Goal: Task Accomplishment & Management: Complete application form

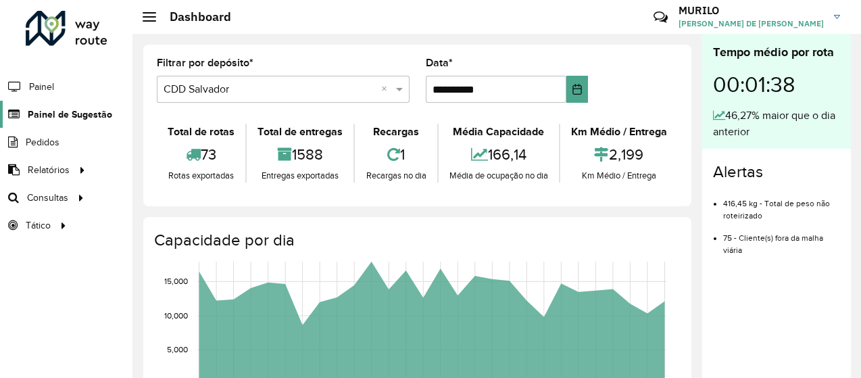
click at [78, 107] on span "Painel de Sugestão" at bounding box center [70, 114] width 84 height 14
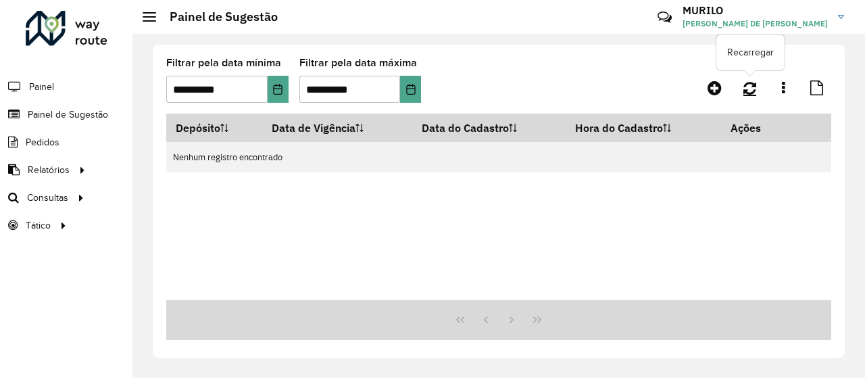
click at [757, 86] on link at bounding box center [749, 88] width 29 height 24
click at [266, 83] on input "**********" at bounding box center [216, 89] width 101 height 27
click at [272, 84] on button "Choose Date" at bounding box center [278, 89] width 21 height 27
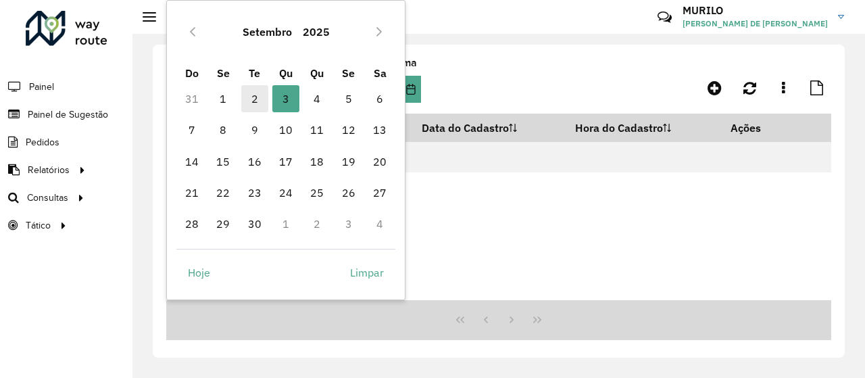
click at [251, 97] on span "2" at bounding box center [254, 98] width 27 height 27
type input "**********"
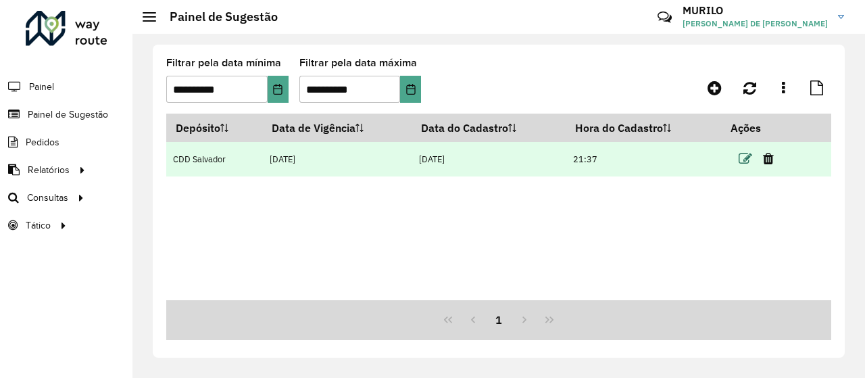
click at [742, 158] on icon at bounding box center [746, 159] width 14 height 14
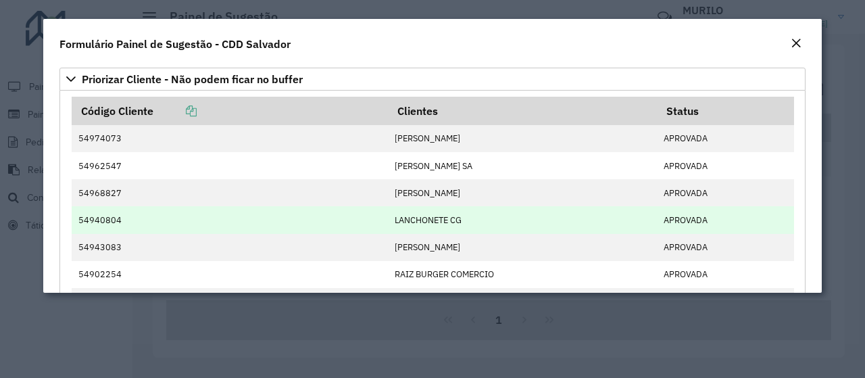
scroll to position [112, 0]
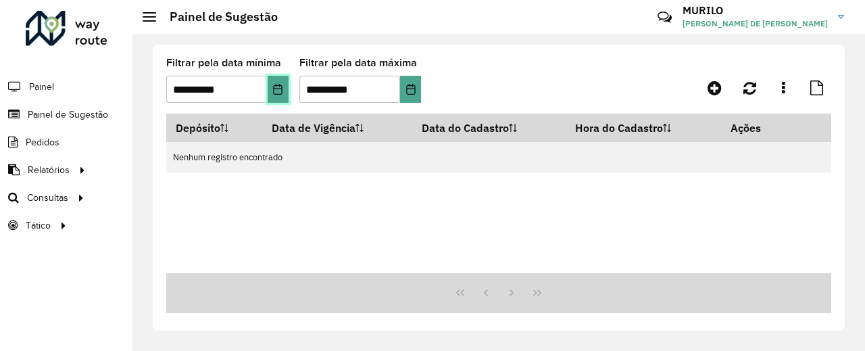
click at [272, 97] on button "Choose Date" at bounding box center [278, 89] width 21 height 27
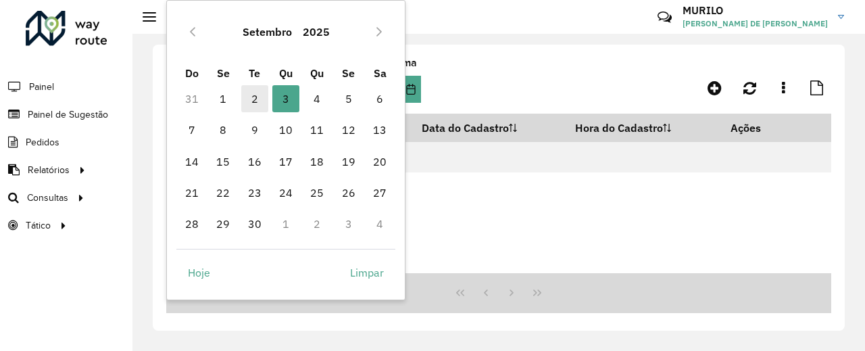
click at [261, 93] on span "2" at bounding box center [254, 98] width 27 height 27
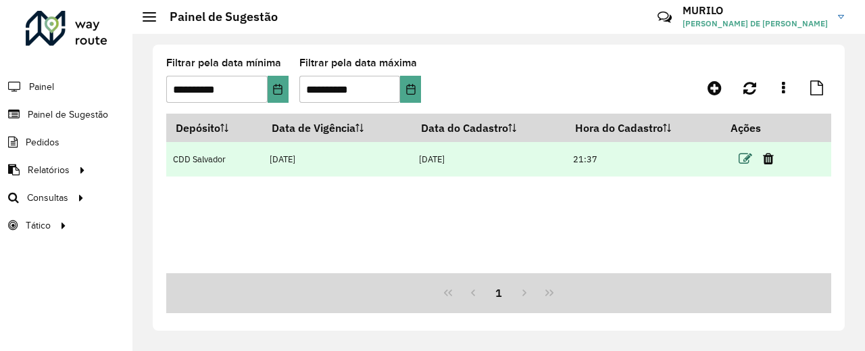
click at [750, 159] on icon at bounding box center [746, 159] width 14 height 14
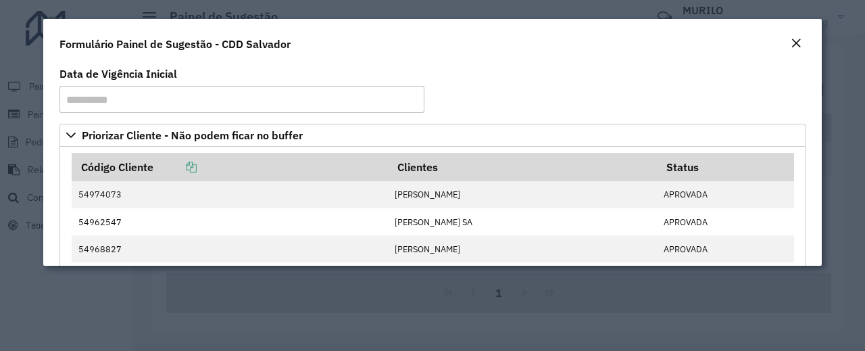
scroll to position [225, 0]
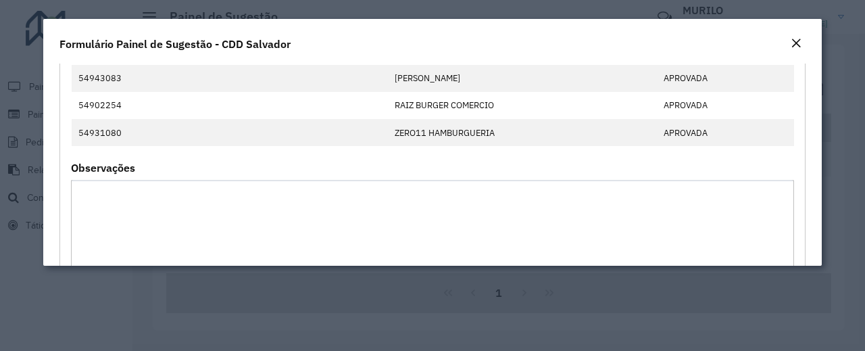
click at [799, 44] on em "Close" at bounding box center [796, 43] width 11 height 11
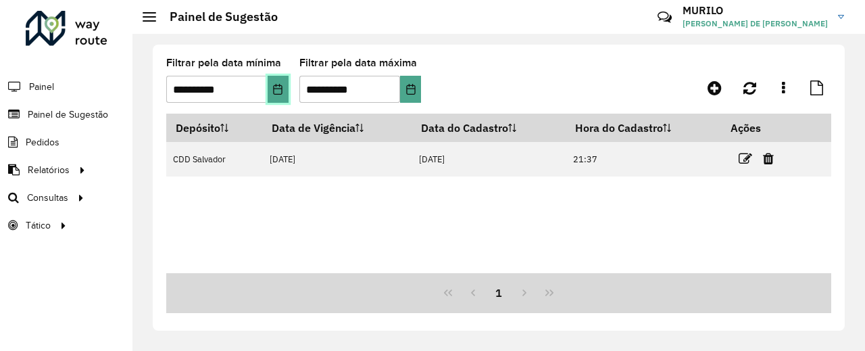
click at [279, 87] on icon "Choose Date" at bounding box center [277, 89] width 11 height 11
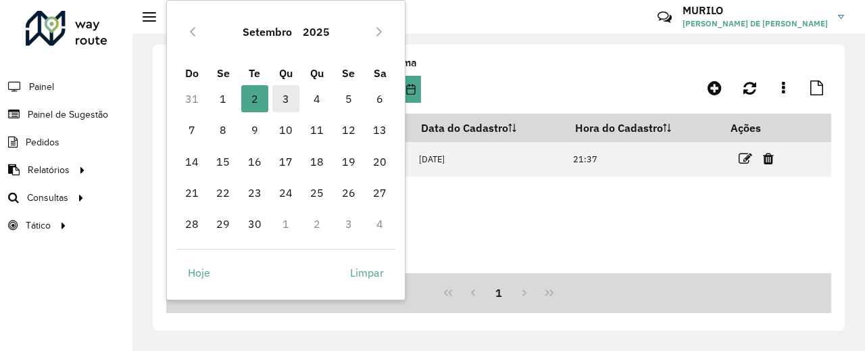
click at [287, 101] on span "3" at bounding box center [285, 98] width 27 height 27
type input "**********"
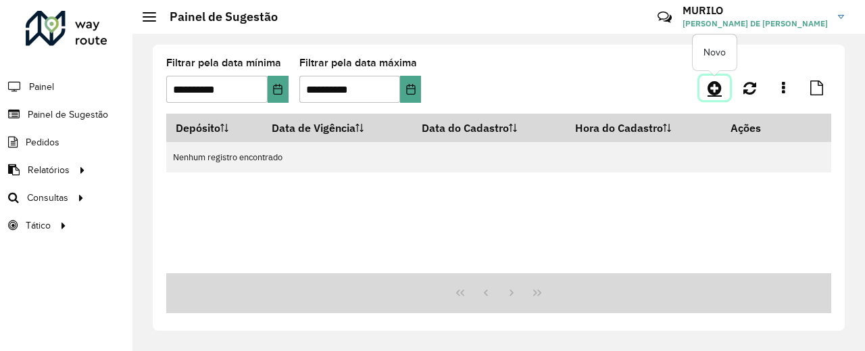
click at [715, 95] on icon at bounding box center [715, 88] width 14 height 16
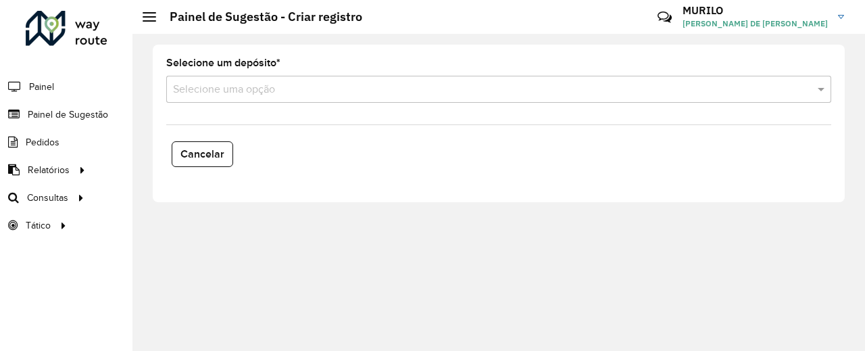
click at [503, 106] on formly-field "Selecione um depósito * Selecione uma opção" at bounding box center [498, 85] width 681 height 55
click at [512, 91] on input "text" at bounding box center [485, 90] width 625 height 16
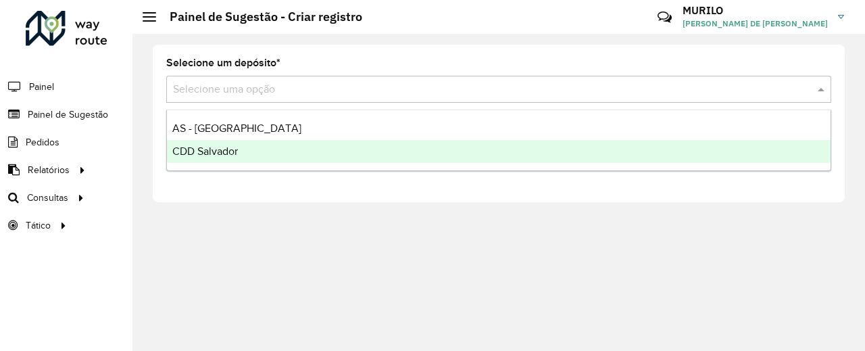
click at [288, 152] on div "CDD Salvador" at bounding box center [499, 151] width 664 height 23
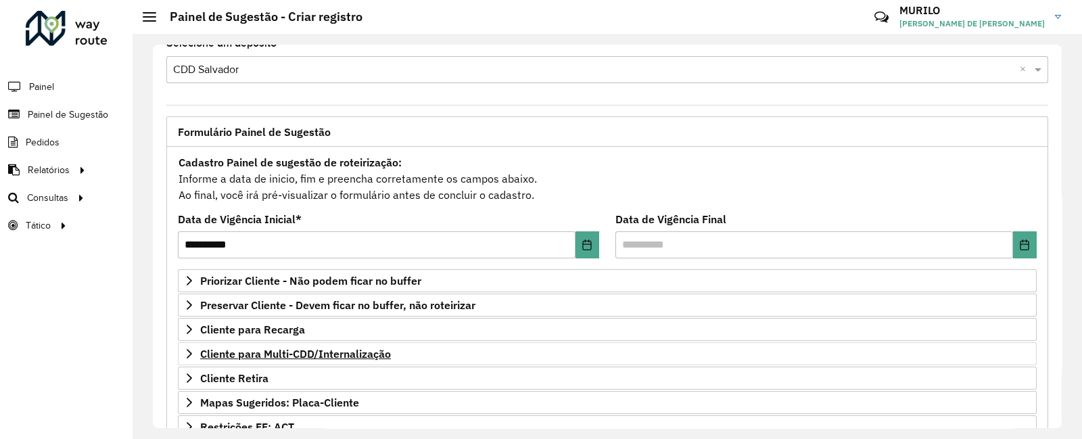
scroll to position [91, 0]
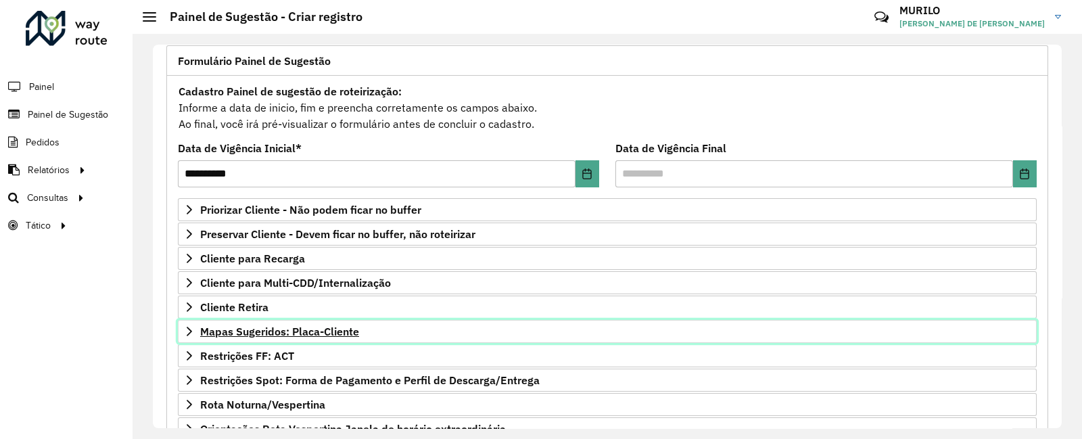
click at [320, 329] on span "Mapas Sugeridos: Placa-Cliente" at bounding box center [279, 331] width 159 height 11
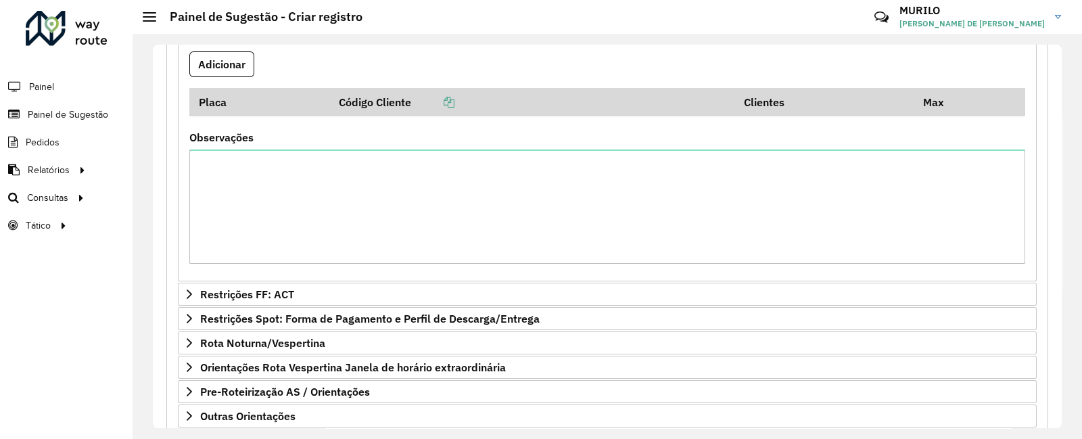
scroll to position [301, 0]
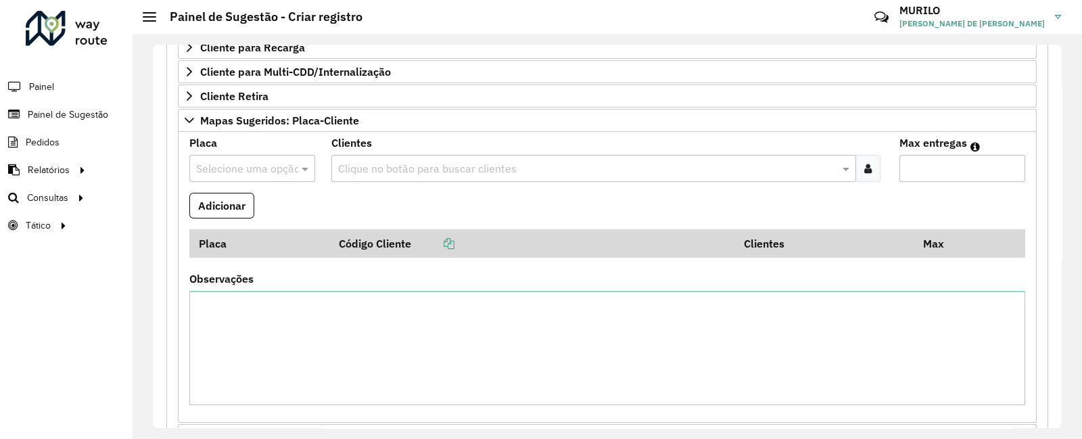
click at [446, 168] on input "text" at bounding box center [587, 169] width 504 height 16
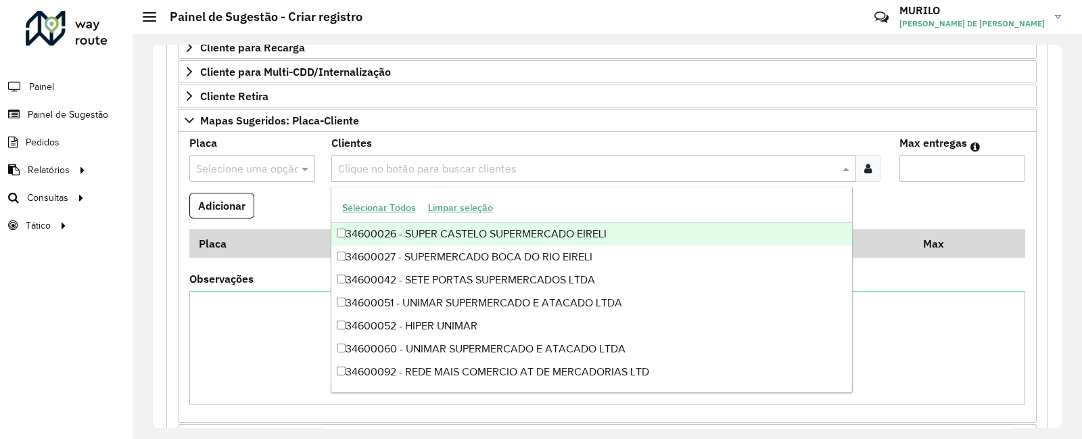
paste input "*****"
type input "*****"
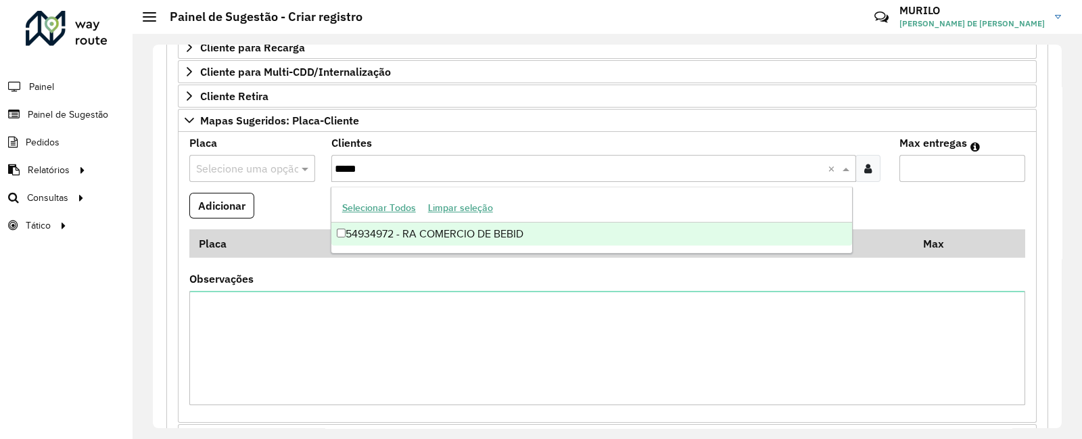
click at [410, 231] on div "54934972 - RA COMERCIO DE BEBID" at bounding box center [591, 233] width 521 height 23
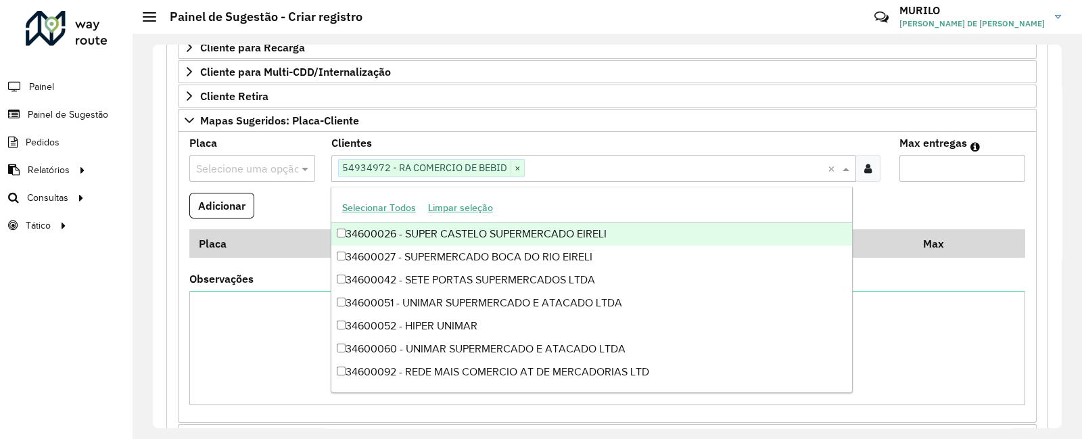
drag, startPoint x: 267, startPoint y: 173, endPoint x: 580, endPoint y: 225, distance: 317.3
click at [268, 173] on input "text" at bounding box center [238, 169] width 85 height 16
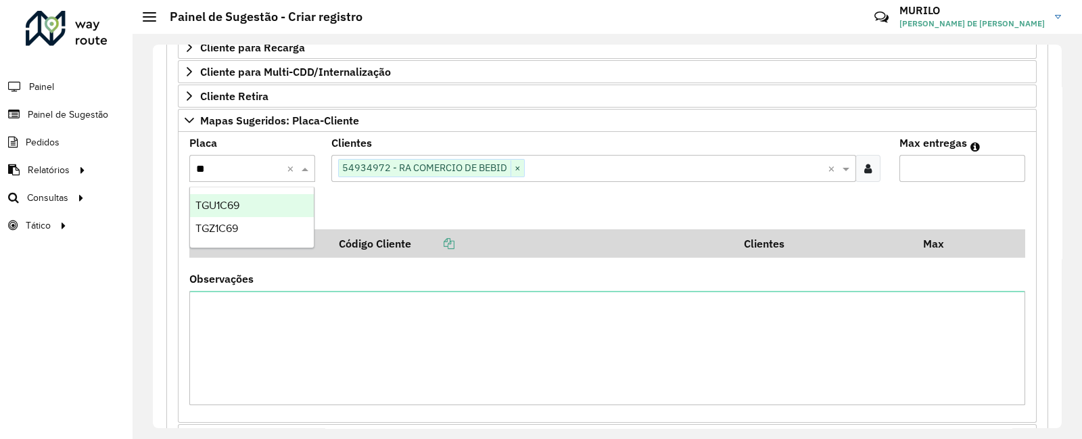
type input "***"
click at [284, 212] on div "TGZ1C69" at bounding box center [252, 205] width 124 height 23
click at [865, 174] on input "Max entregas" at bounding box center [962, 168] width 126 height 27
type input "*"
click at [189, 193] on button "Adicionar" at bounding box center [221, 206] width 65 height 26
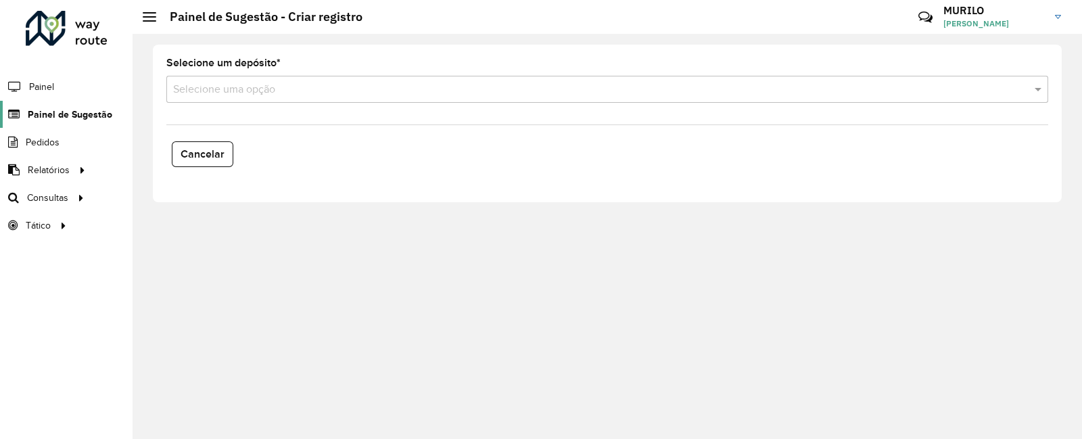
click at [95, 116] on span "Painel de Sugestão" at bounding box center [70, 114] width 84 height 14
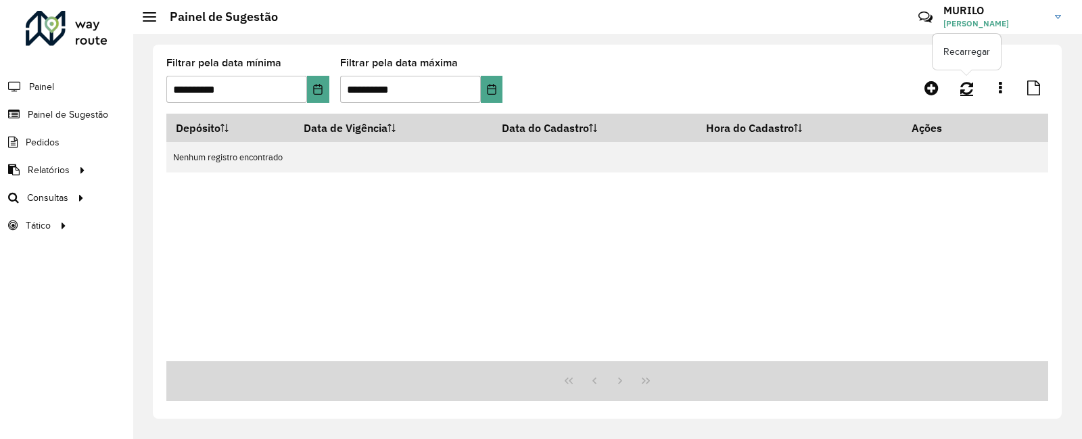
click at [969, 96] on link at bounding box center [966, 88] width 29 height 24
click at [314, 93] on icon "Choose Date" at bounding box center [317, 89] width 11 height 11
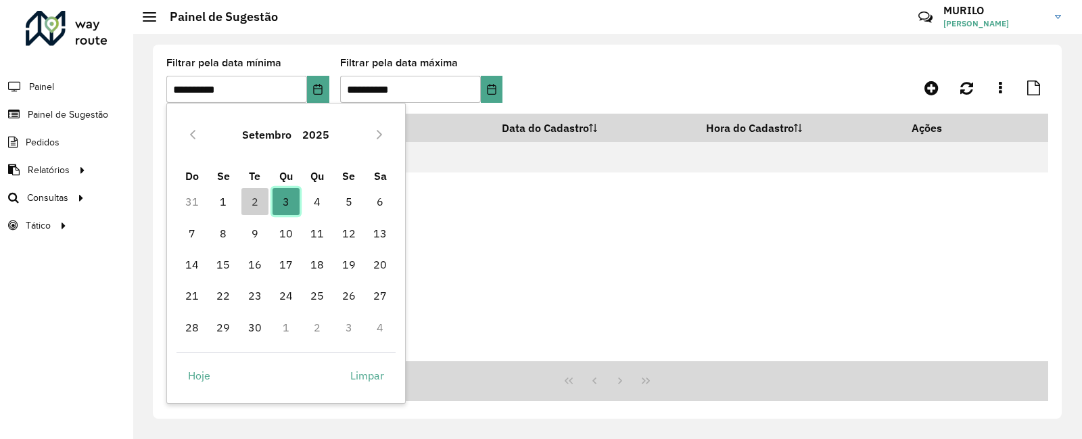
click at [291, 199] on span "3" at bounding box center [285, 201] width 27 height 27
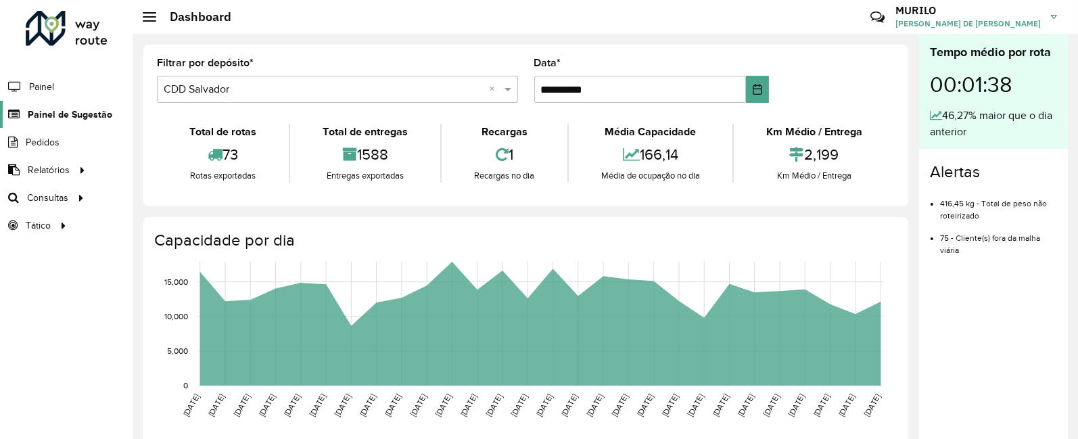
click at [88, 110] on span "Painel de Sugestão" at bounding box center [70, 114] width 84 height 14
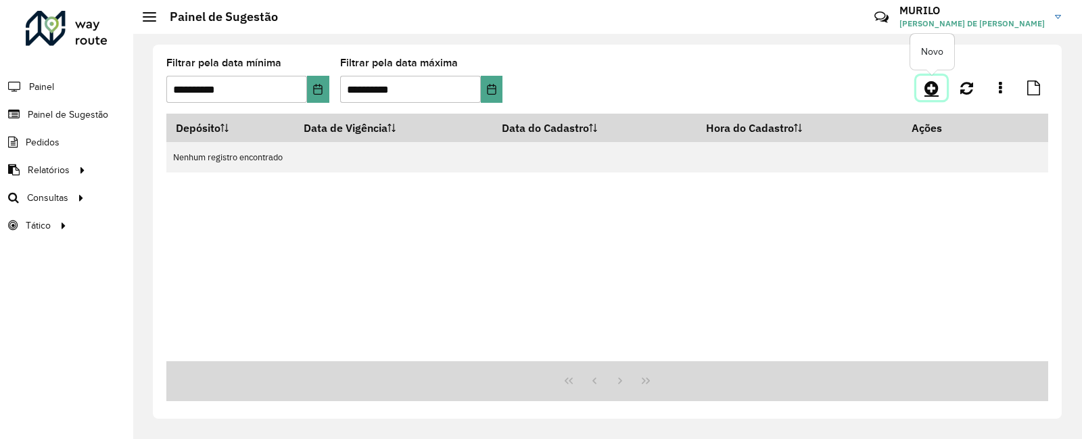
click at [934, 87] on icon at bounding box center [931, 88] width 14 height 16
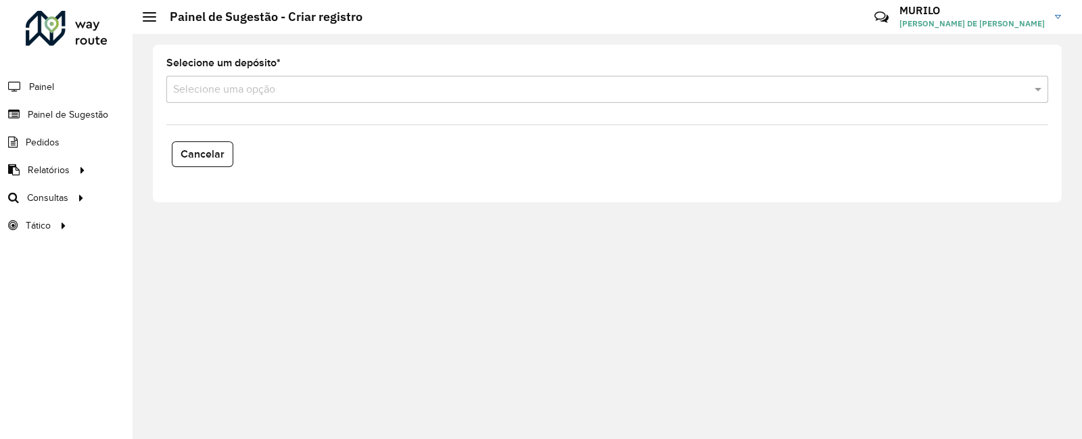
click at [321, 93] on input "text" at bounding box center [593, 90] width 841 height 16
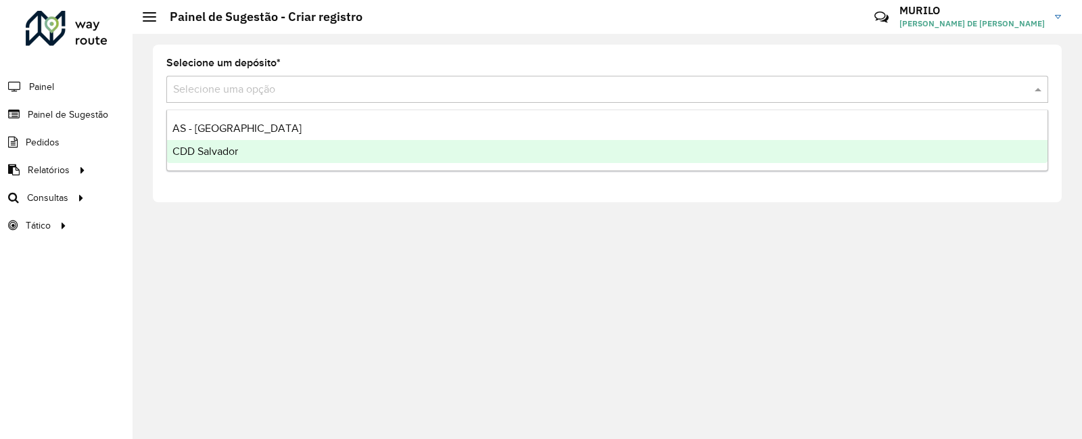
click at [255, 151] on div "CDD Salvador" at bounding box center [607, 151] width 880 height 23
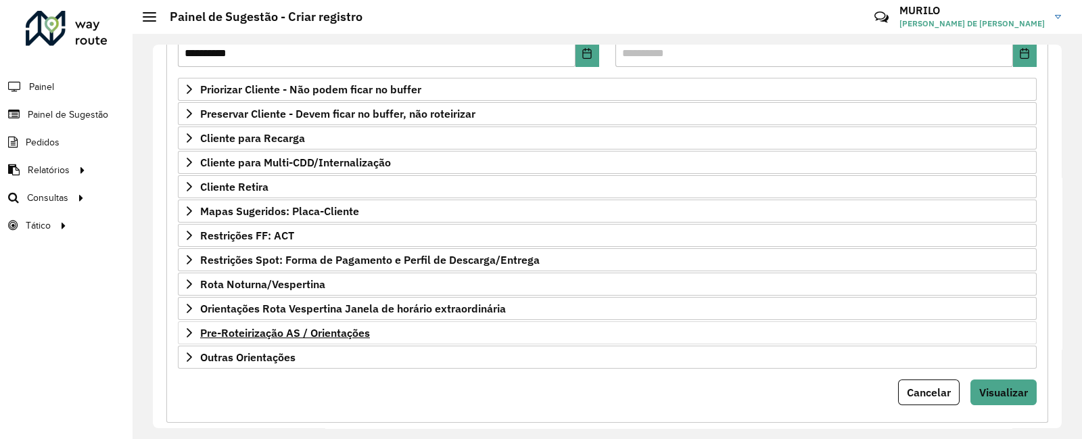
scroll to position [231, 0]
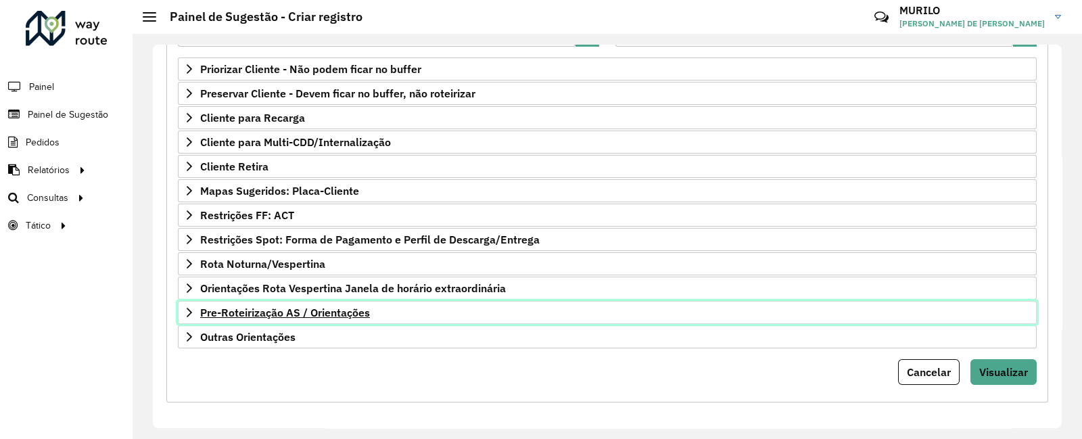
click at [302, 310] on span "Pre-Roteirização AS / Orientações" at bounding box center [285, 312] width 170 height 11
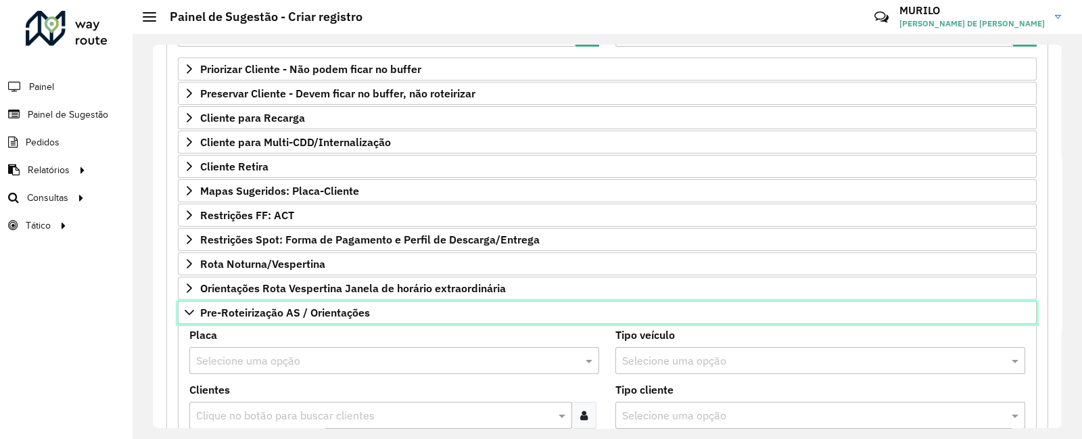
scroll to position [443, 0]
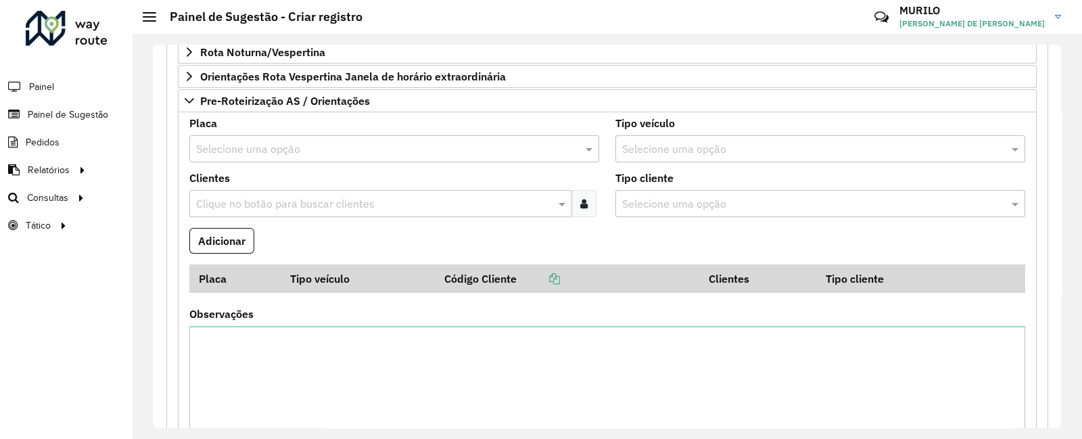
click at [311, 198] on input "text" at bounding box center [374, 204] width 362 height 16
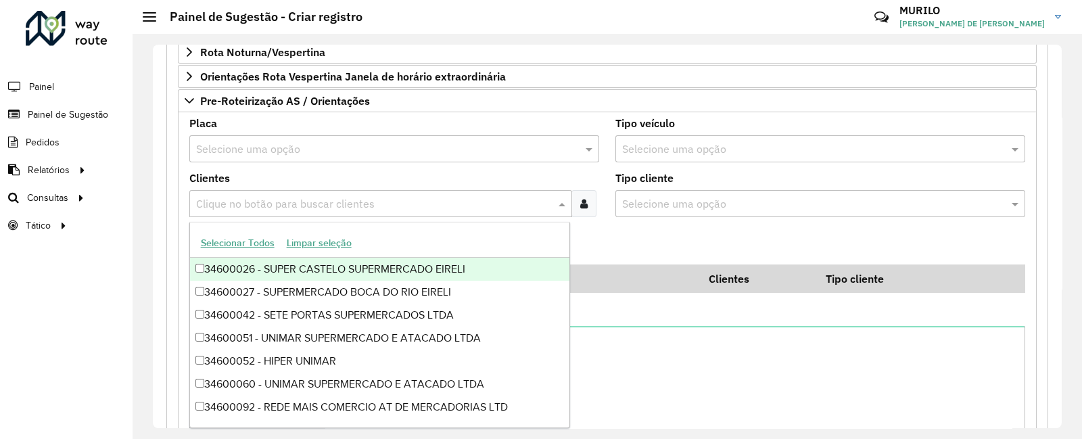
paste input "*****"
type input "*****"
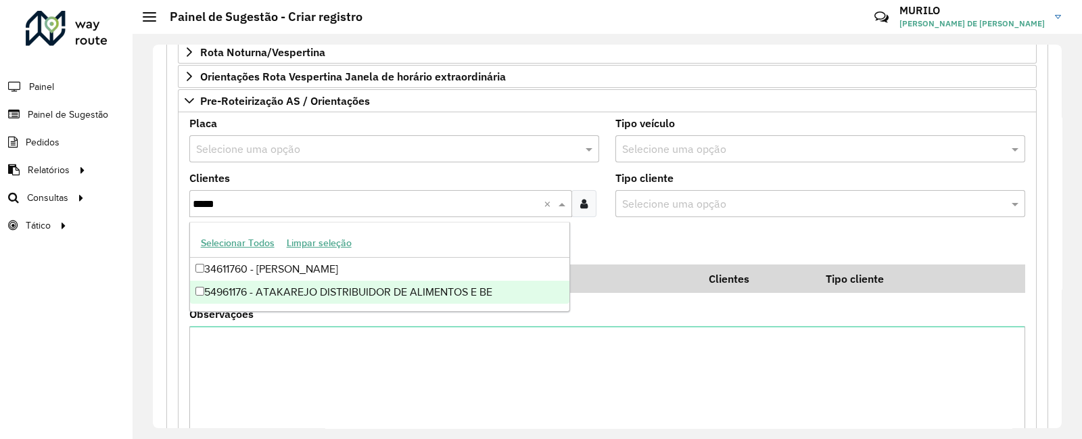
drag, startPoint x: 304, startPoint y: 286, endPoint x: 296, endPoint y: 279, distance: 10.6
click at [296, 281] on div "54961176 - ATAKAREJO DISTRIBUIDOR DE ALIMENTOS E BE" at bounding box center [379, 292] width 379 height 23
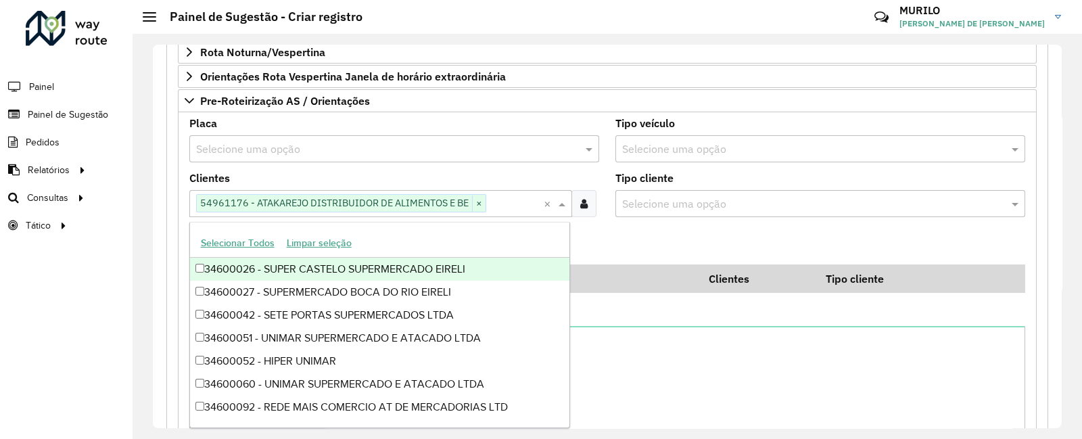
click at [168, 146] on div "**********" at bounding box center [606, 130] width 881 height 813
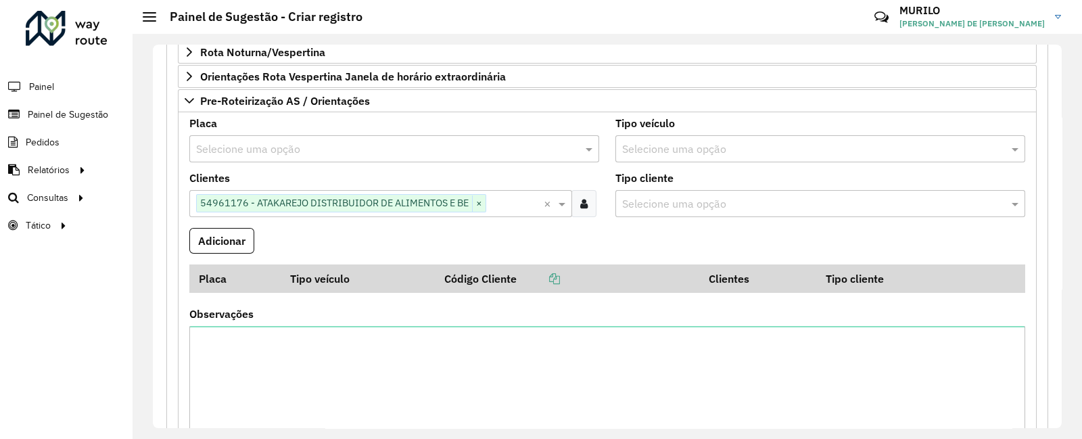
click at [363, 141] on input "text" at bounding box center [380, 149] width 369 height 16
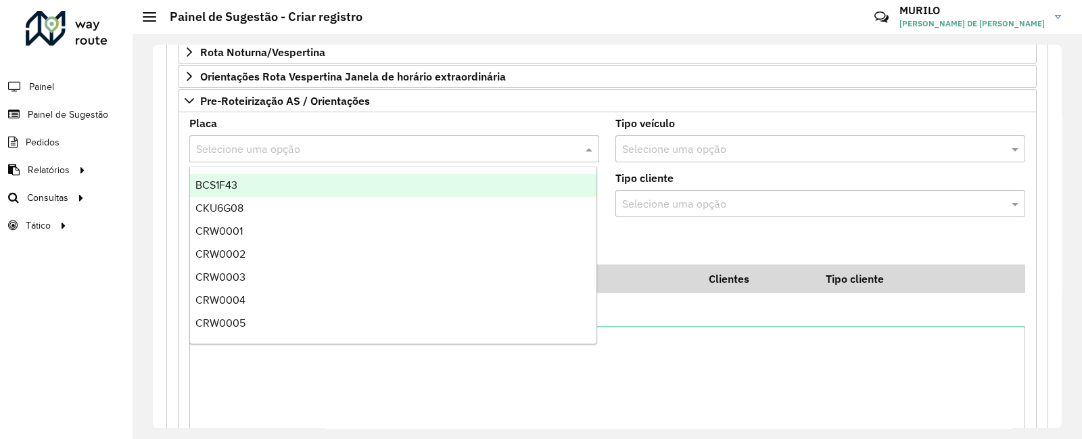
paste input "*******"
type input "*******"
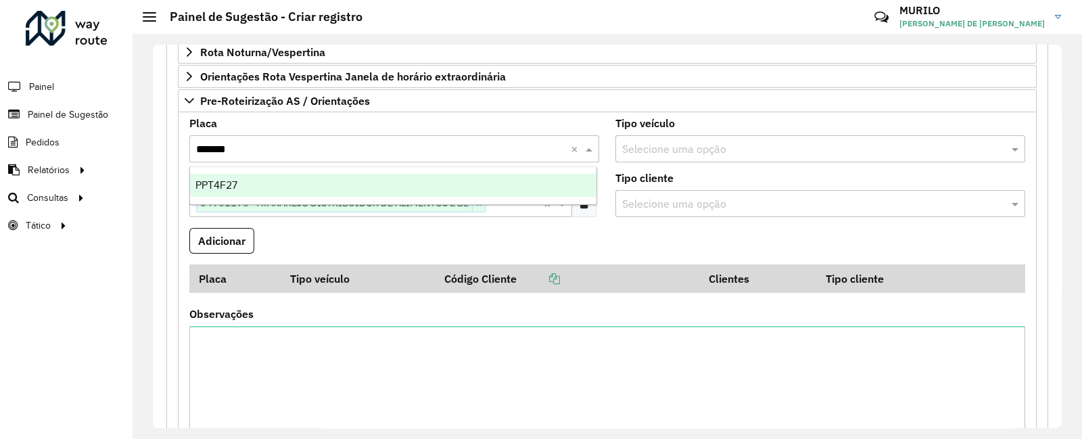
click at [231, 190] on span "PPT4F27" at bounding box center [216, 184] width 42 height 11
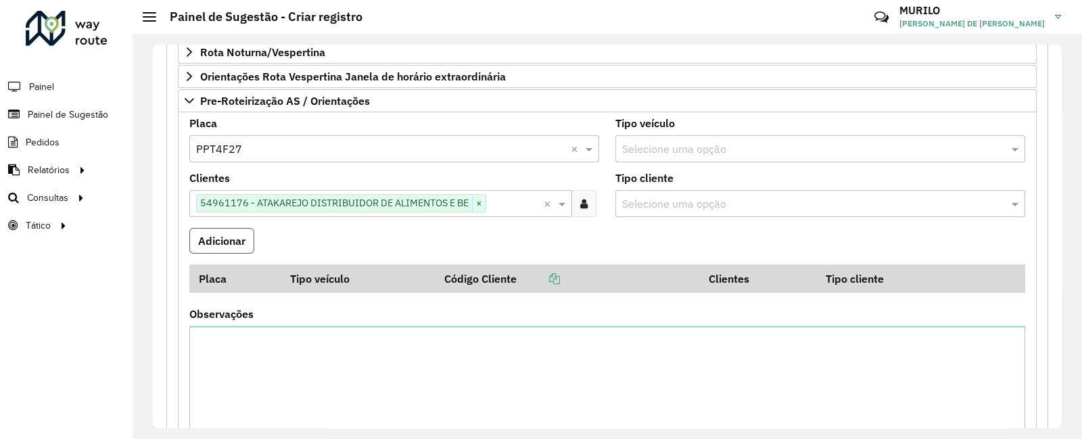
click at [238, 233] on button "Adicionar" at bounding box center [221, 241] width 65 height 26
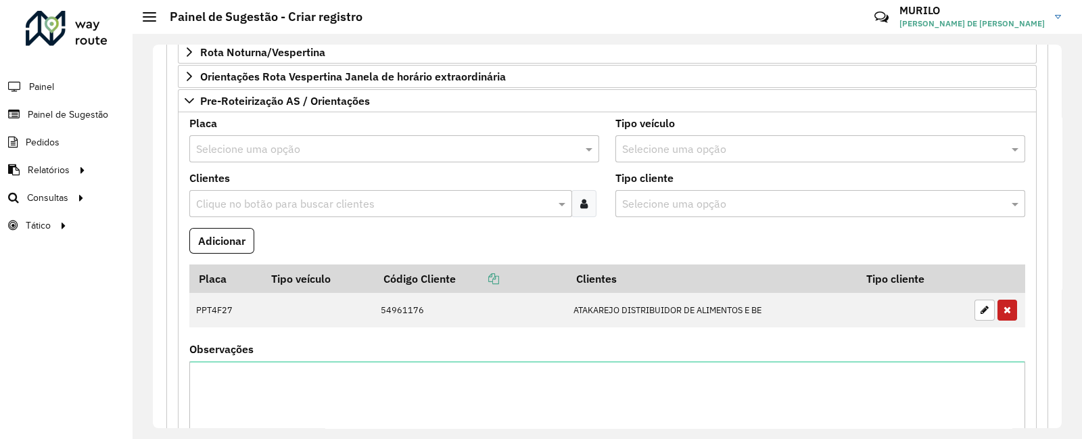
click at [380, 197] on input "text" at bounding box center [374, 204] width 362 height 16
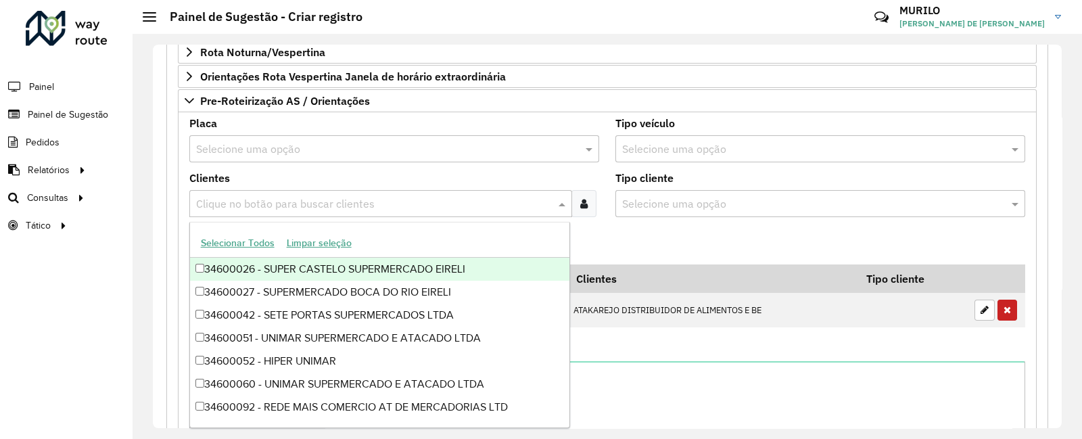
paste input "*****"
type input "*****"
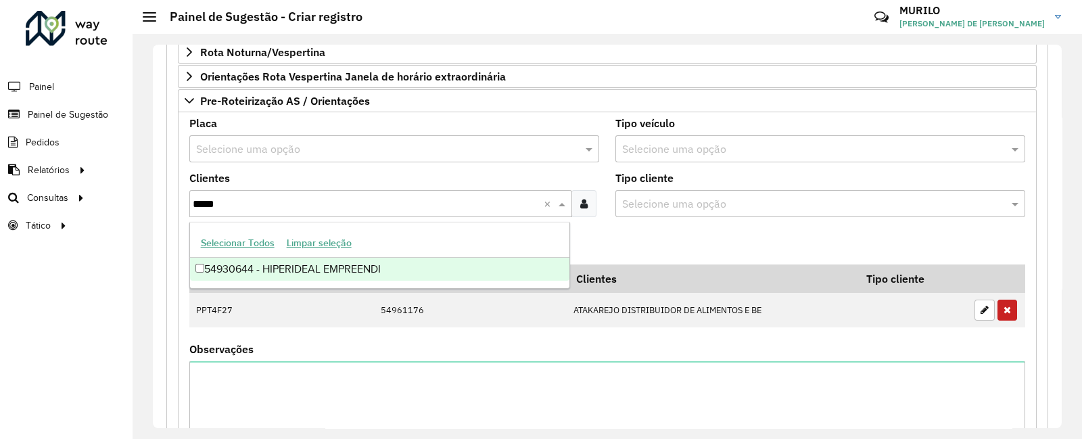
click at [331, 264] on div "54930644 - HIPERIDEAL EMPREENDI" at bounding box center [379, 269] width 379 height 23
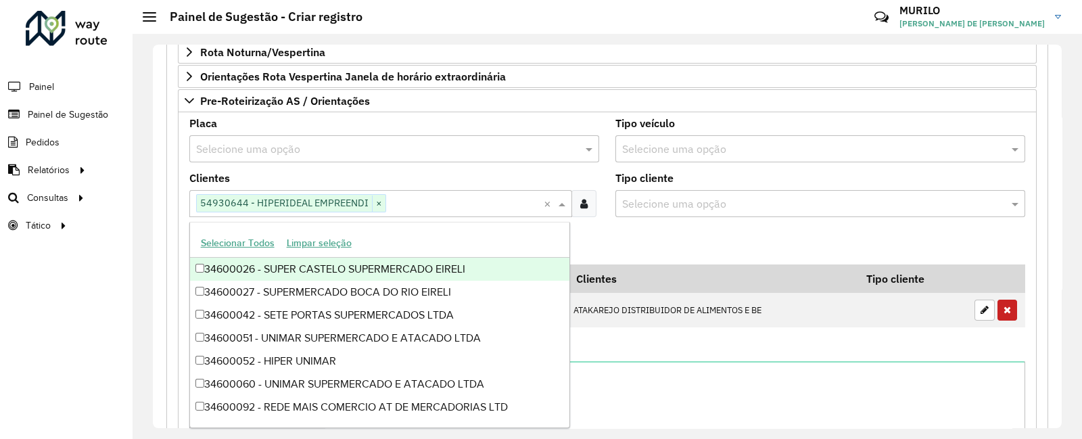
click at [159, 195] on div "**********" at bounding box center [607, 132] width 898 height 878
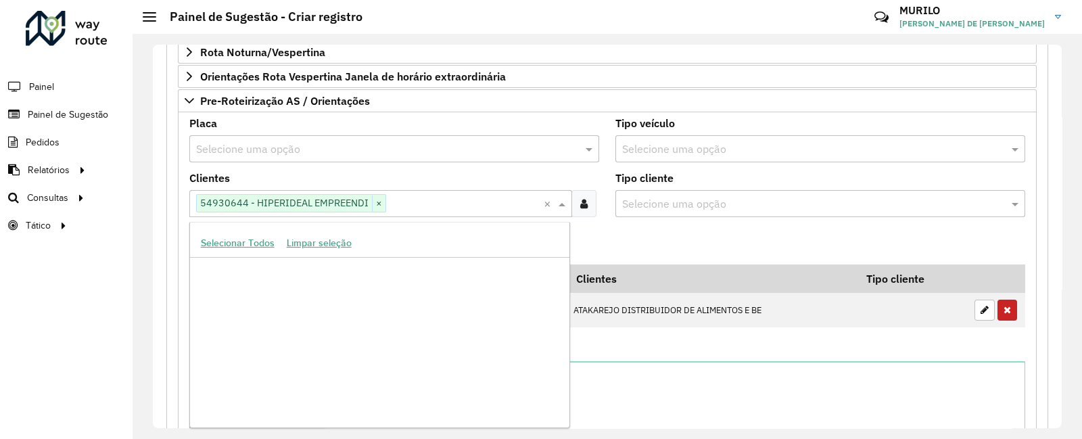
click at [424, 202] on input "text" at bounding box center [465, 204] width 158 height 16
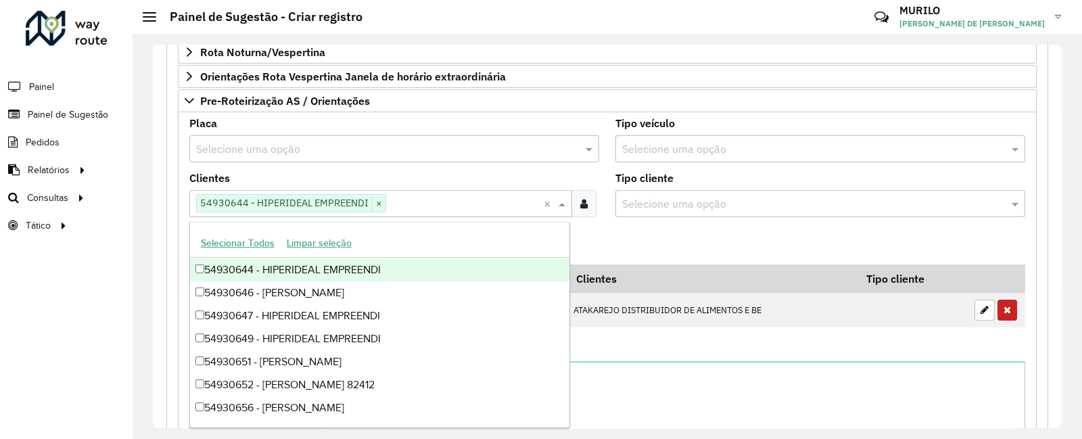
paste input "*****"
type input "*****"
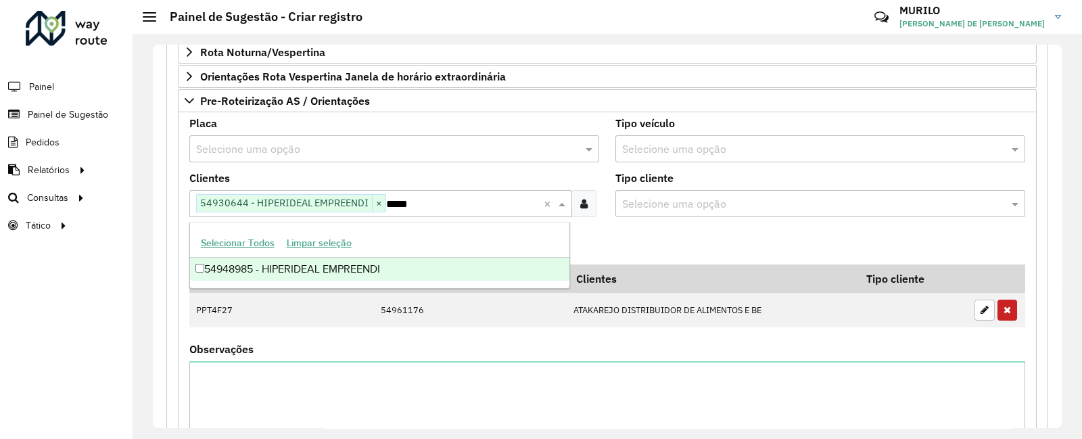
scroll to position [0, 0]
click at [343, 263] on div "54948985 - HIPERIDEAL EMPREENDI" at bounding box center [379, 269] width 379 height 23
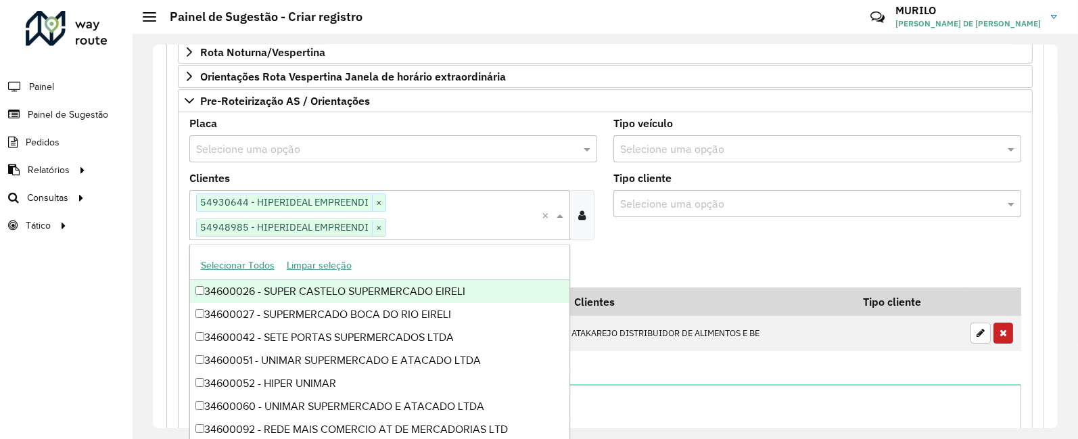
click at [352, 144] on input "text" at bounding box center [379, 149] width 367 height 16
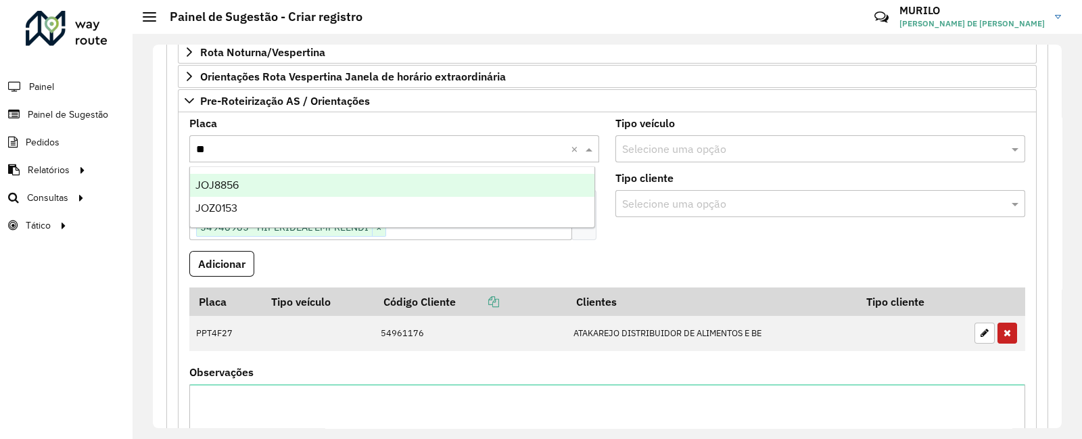
type input "***"
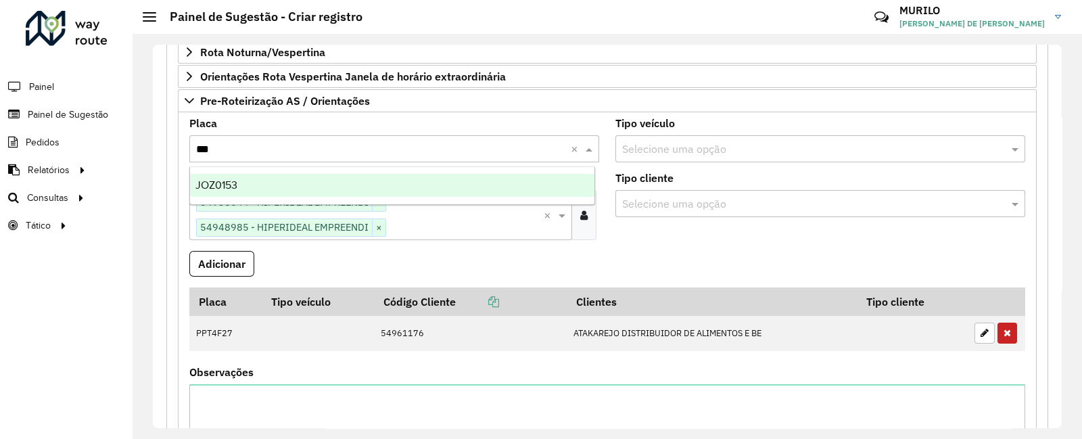
click at [343, 178] on div "JOZ0153" at bounding box center [392, 185] width 405 height 23
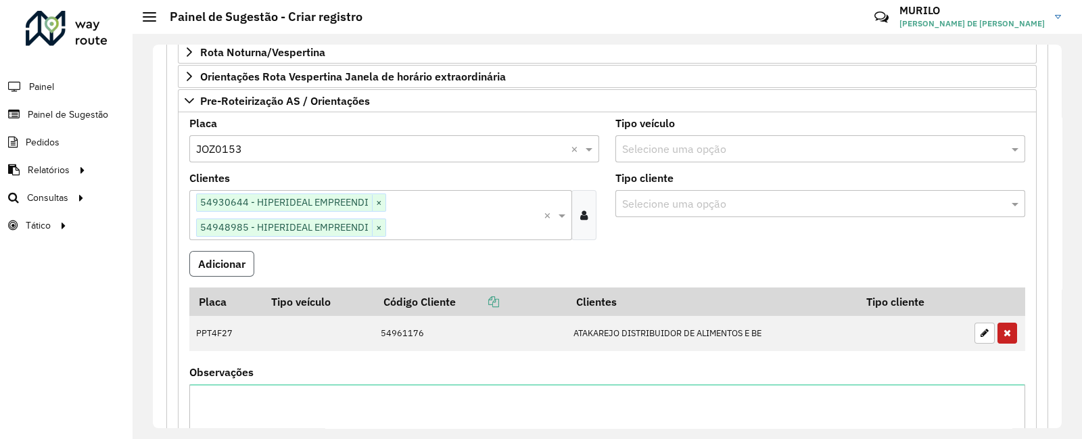
click at [247, 262] on button "Adicionar" at bounding box center [221, 264] width 65 height 26
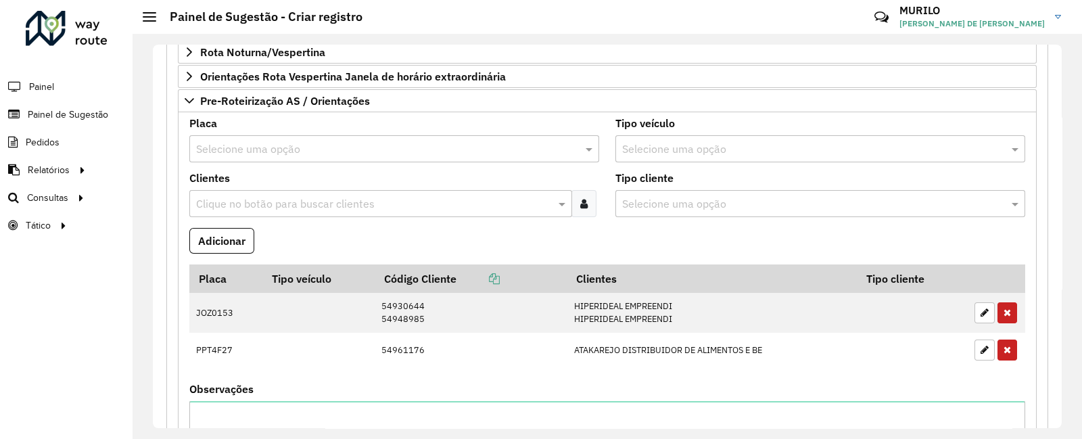
scroll to position [652, 0]
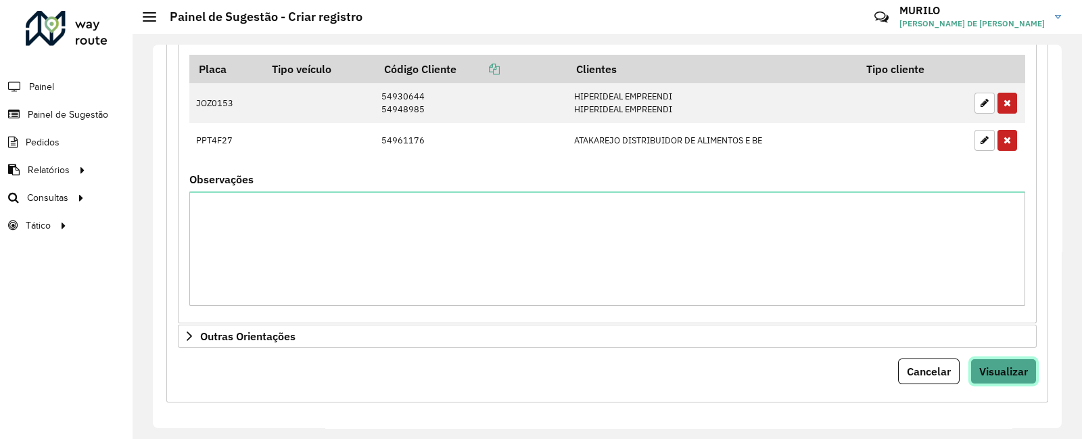
click at [1017, 379] on button "Visualizar" at bounding box center [1003, 371] width 66 height 26
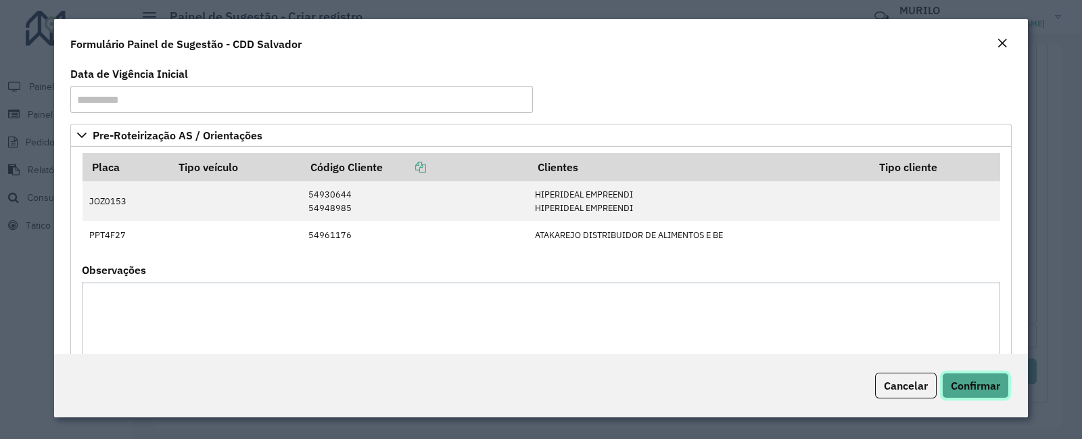
click at [975, 389] on span "Confirmar" at bounding box center [974, 386] width 49 height 14
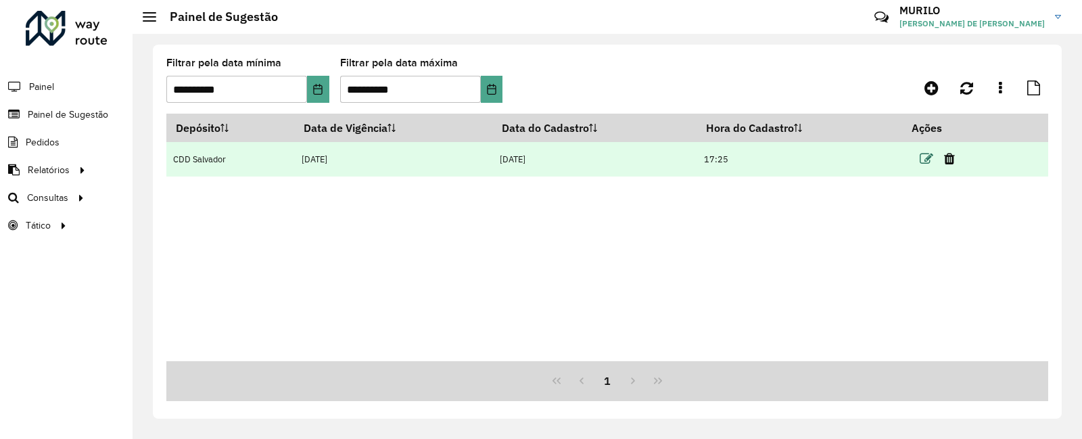
click at [929, 160] on icon at bounding box center [926, 159] width 14 height 14
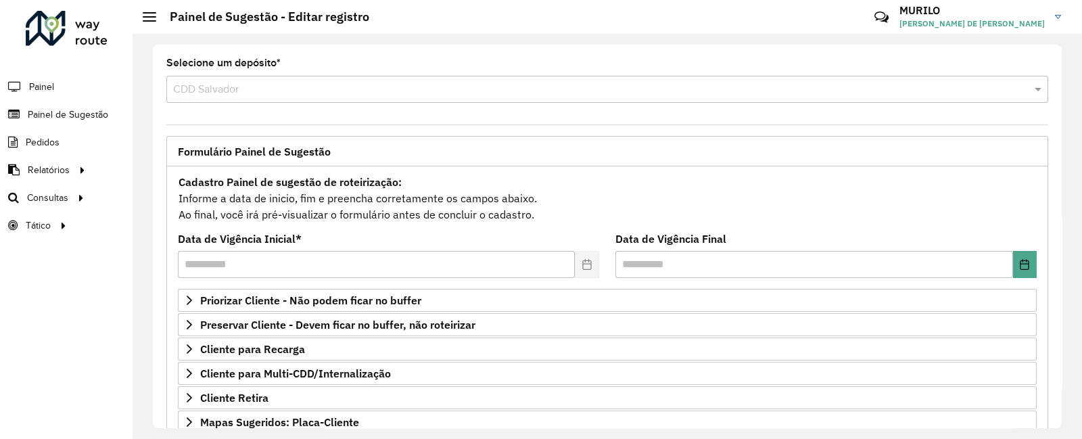
scroll to position [231, 0]
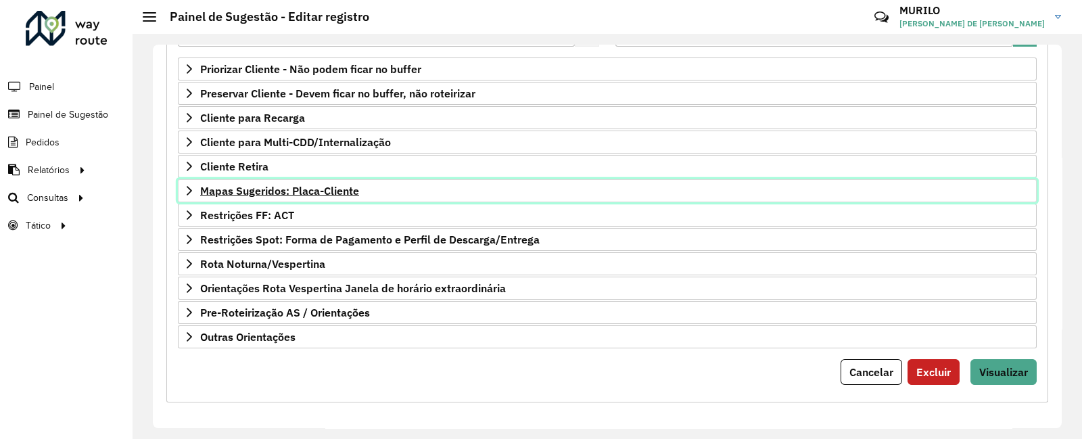
click at [335, 180] on link "Mapas Sugeridos: Placa-Cliente" at bounding box center [607, 190] width 858 height 23
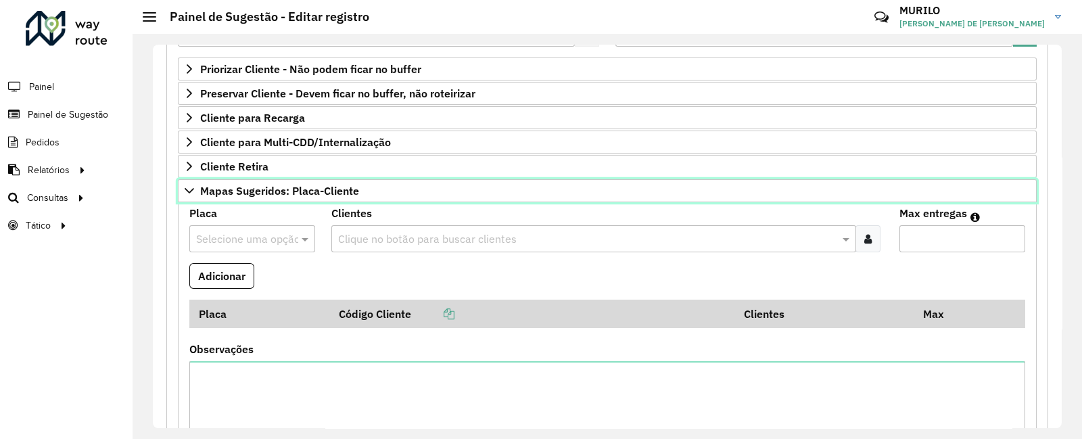
scroll to position [372, 0]
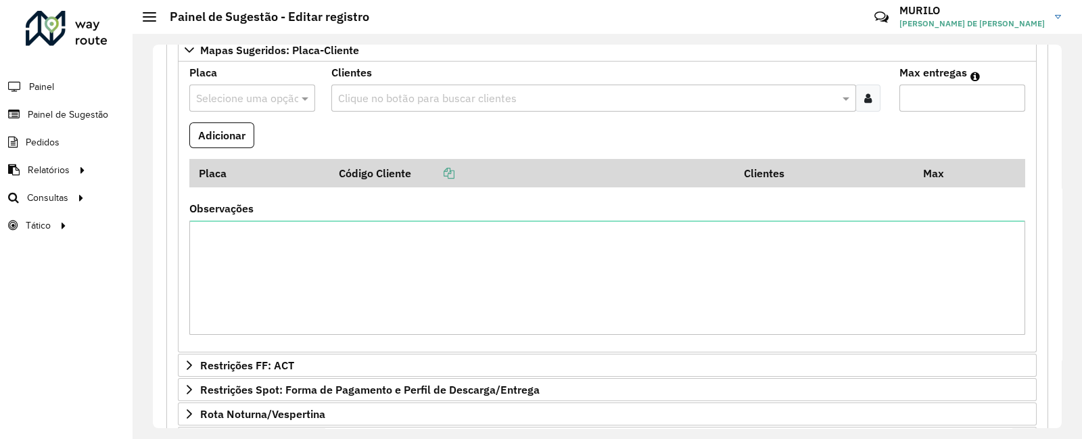
click at [465, 91] on input "text" at bounding box center [587, 99] width 504 height 16
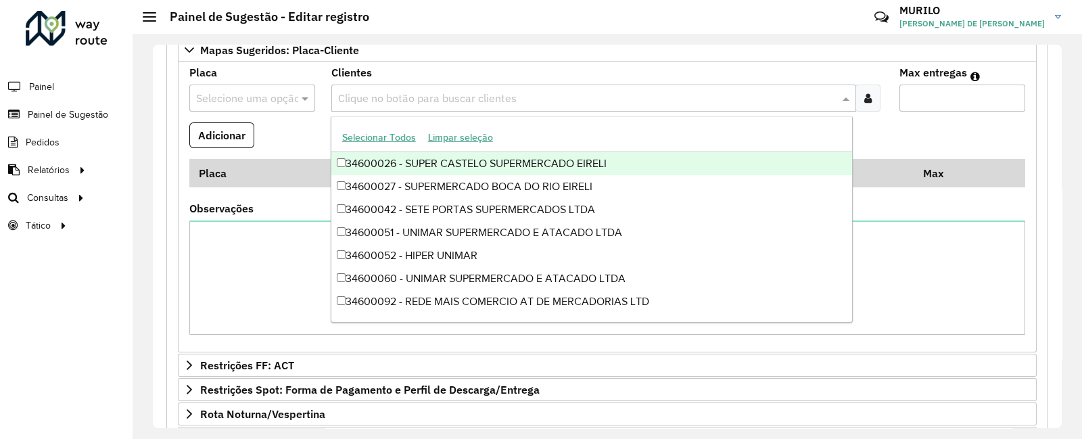
paste input "*****"
type input "*****"
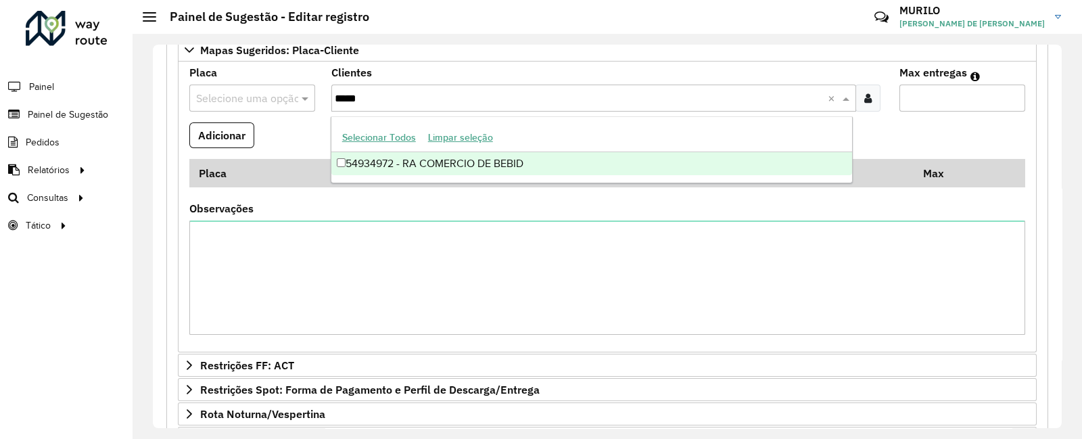
click at [419, 164] on div "54934972 - RA COMERCIO DE BEBID" at bounding box center [591, 163] width 521 height 23
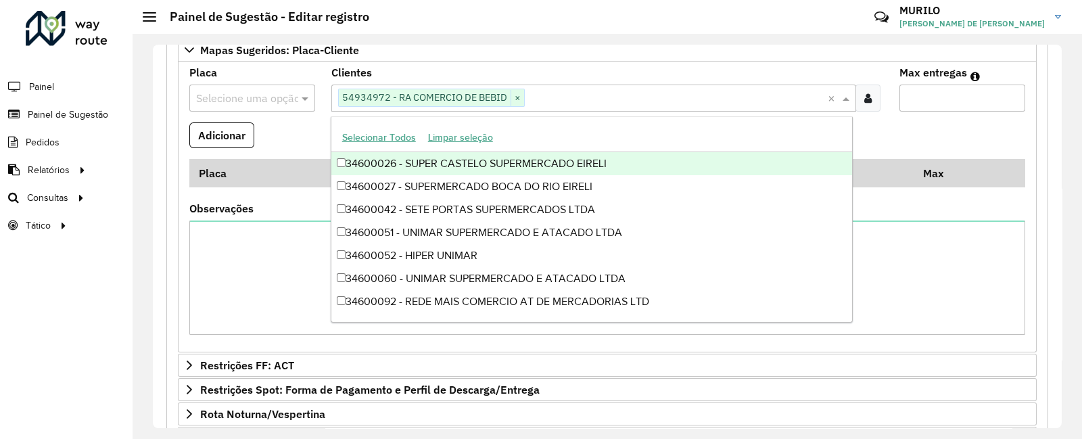
click at [272, 100] on input "text" at bounding box center [238, 99] width 85 height 16
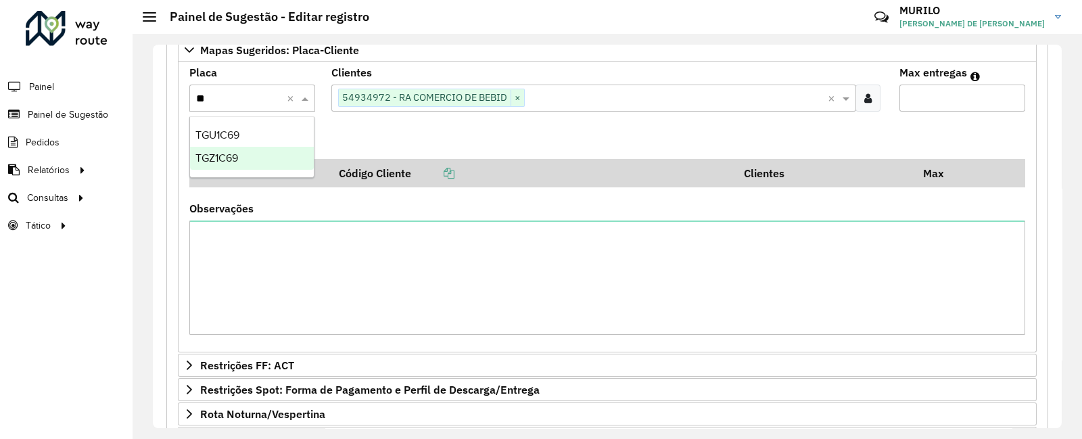
type input "***"
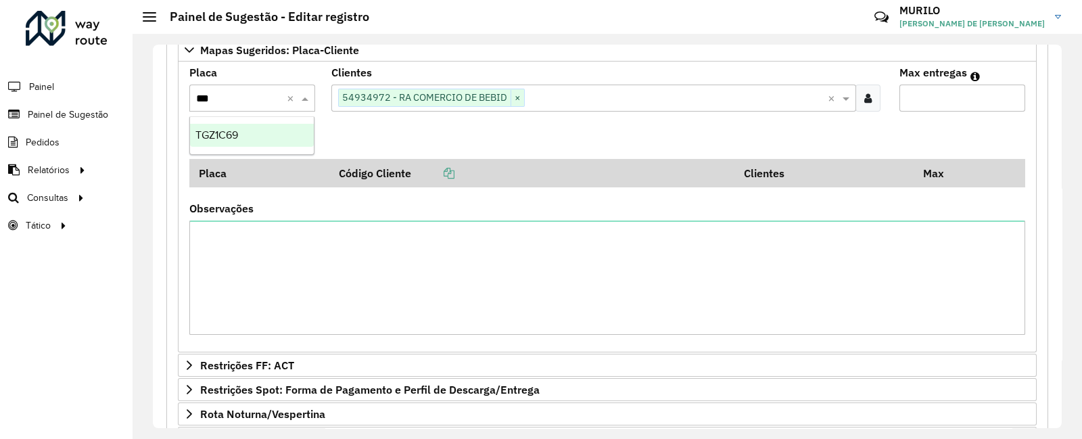
click at [253, 141] on div "TGZ1C69" at bounding box center [252, 135] width 124 height 23
click at [933, 95] on input "Max entregas" at bounding box center [962, 97] width 126 height 27
type input "*"
click at [189, 122] on button "Adicionar" at bounding box center [221, 135] width 65 height 26
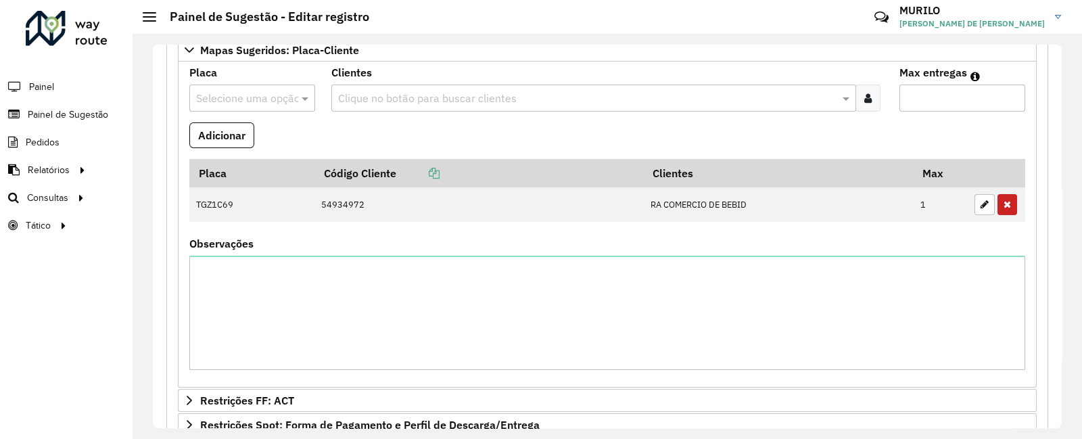
scroll to position [557, 0]
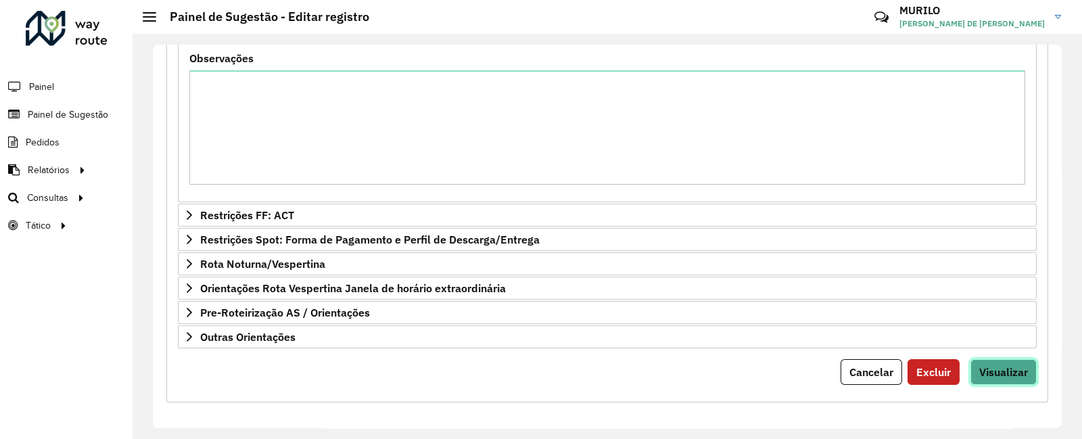
click at [1023, 365] on span "Visualizar" at bounding box center [1003, 372] width 49 height 14
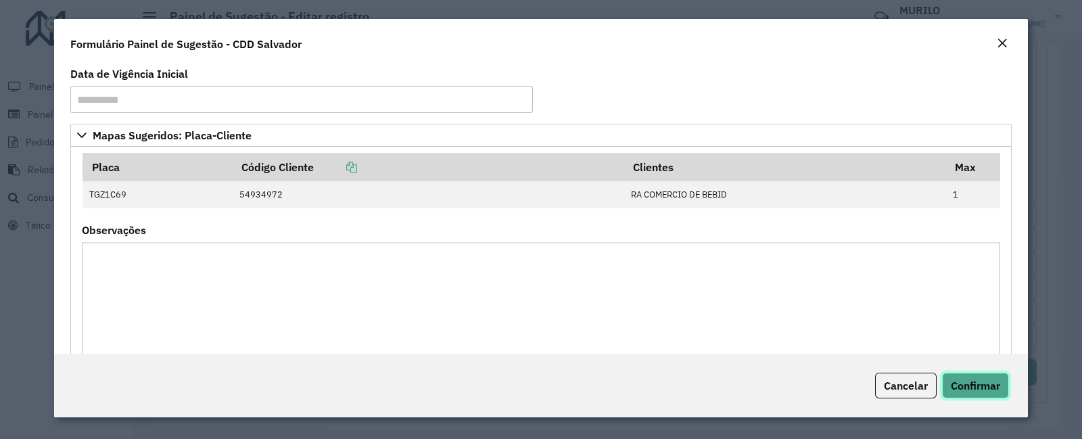
click at [970, 385] on span "Confirmar" at bounding box center [974, 386] width 49 height 14
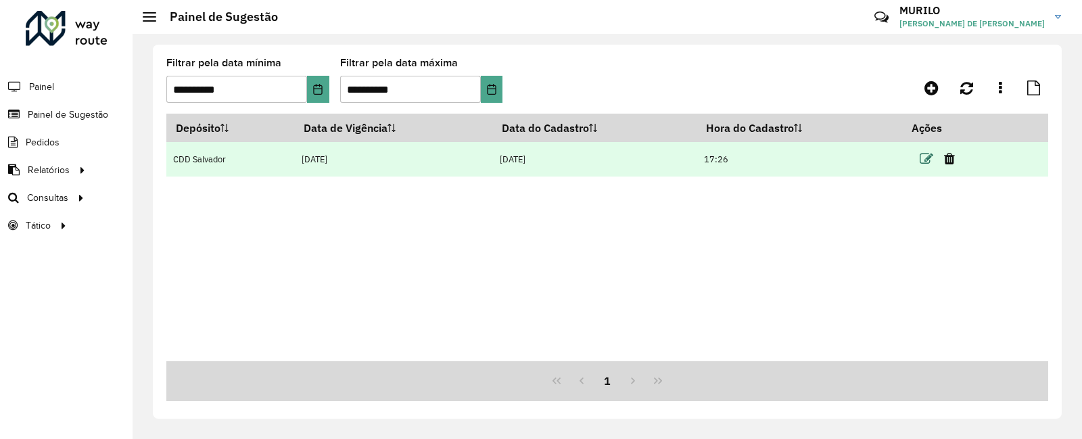
click at [929, 160] on icon at bounding box center [926, 159] width 14 height 14
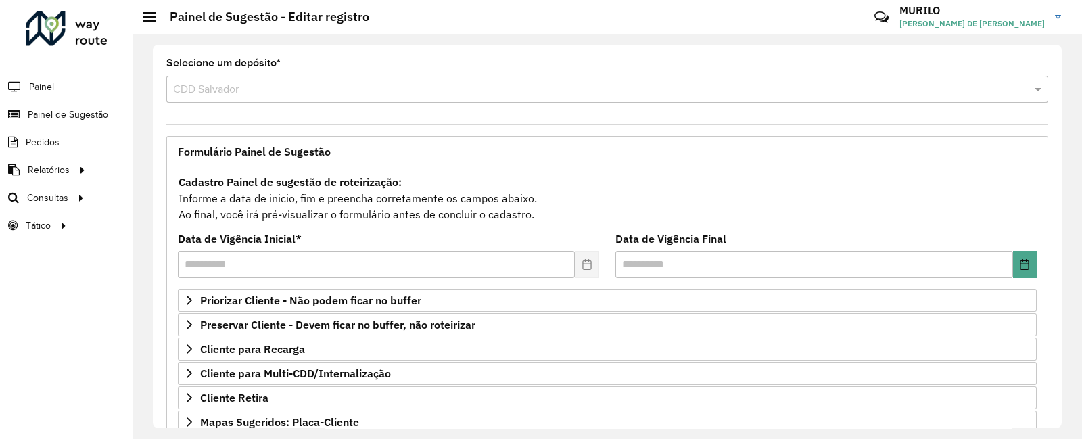
scroll to position [231, 0]
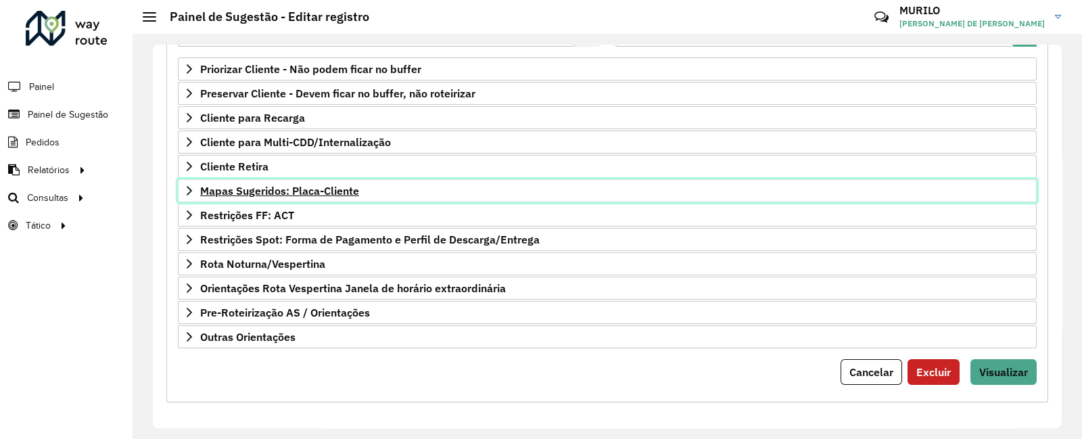
click at [355, 185] on span "Mapas Sugeridos: Placa-Cliente" at bounding box center [279, 190] width 159 height 11
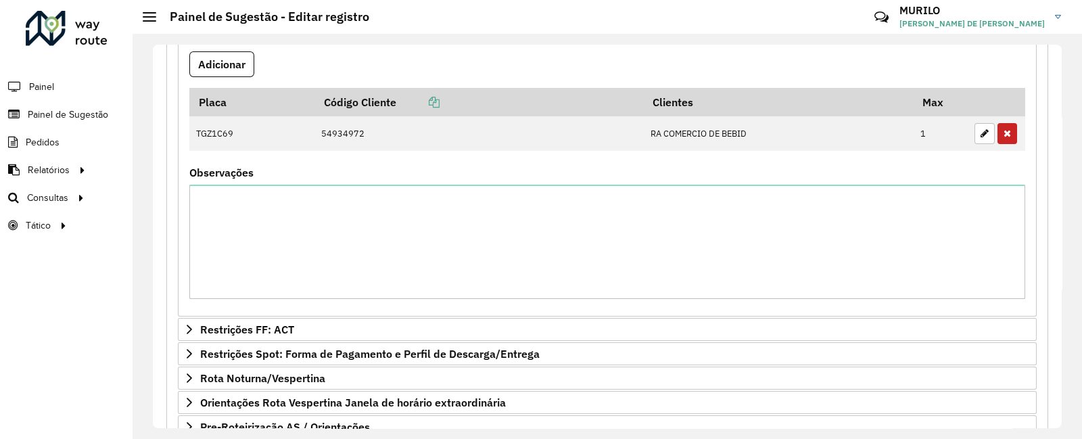
scroll to position [557, 0]
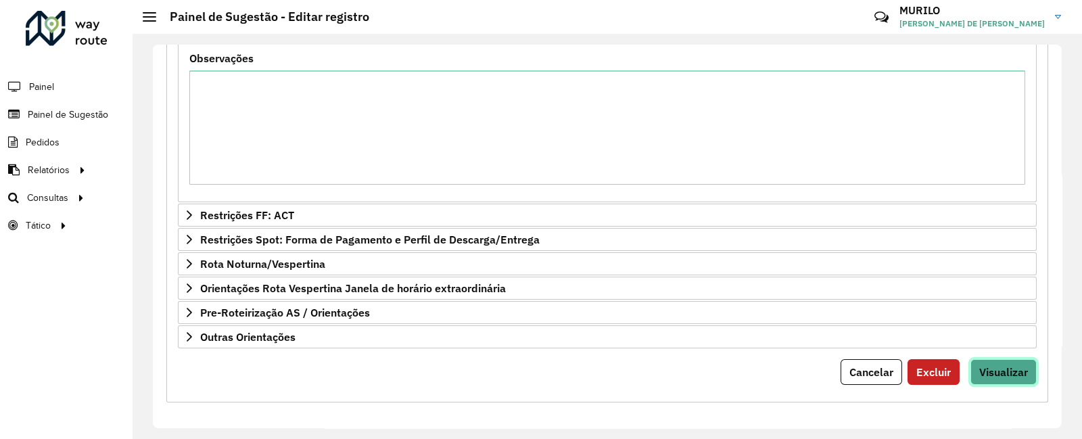
click at [992, 368] on span "Visualizar" at bounding box center [1003, 372] width 49 height 14
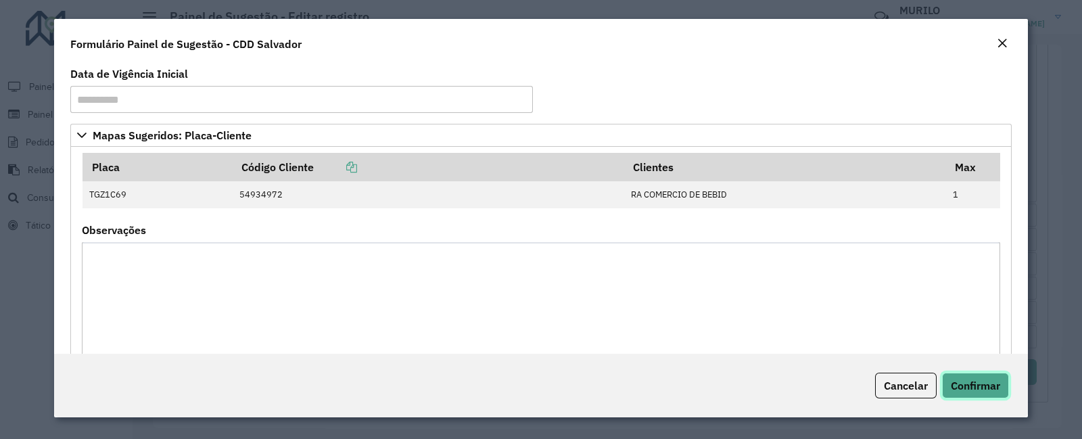
click at [982, 374] on button "Confirmar" at bounding box center [975, 385] width 67 height 26
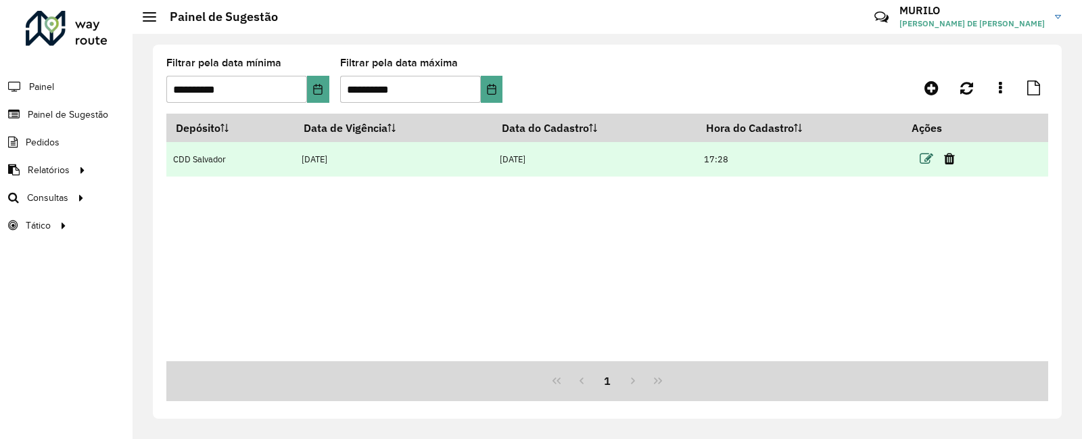
click at [926, 158] on icon at bounding box center [926, 159] width 14 height 14
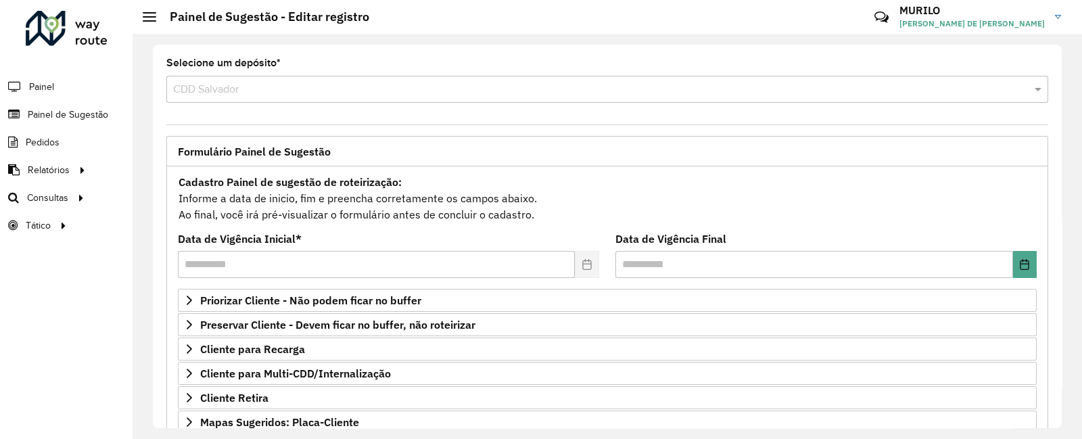
scroll to position [231, 0]
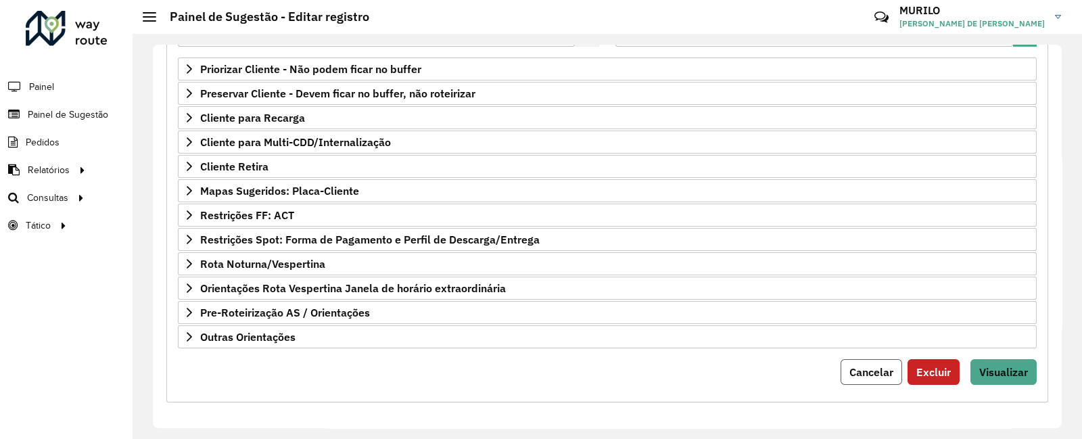
click at [854, 365] on span "Cancelar" at bounding box center [871, 372] width 44 height 14
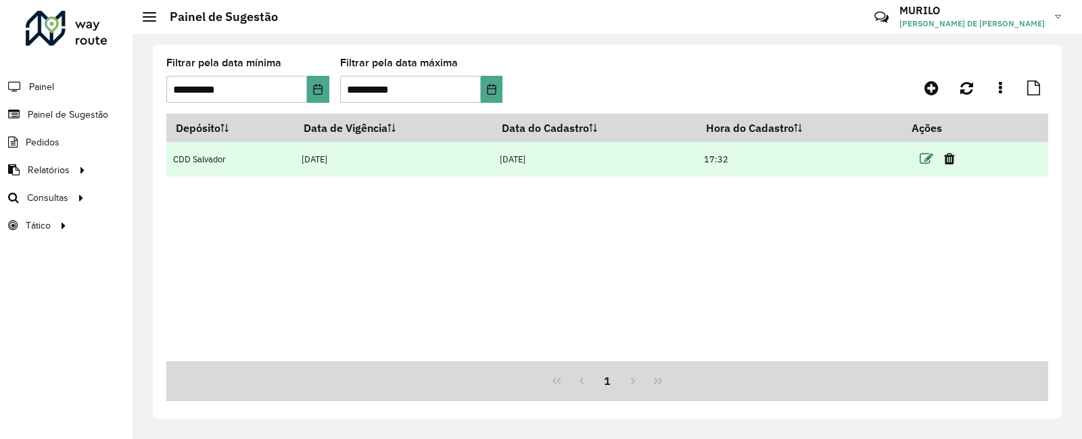
click at [931, 158] on icon at bounding box center [926, 159] width 14 height 14
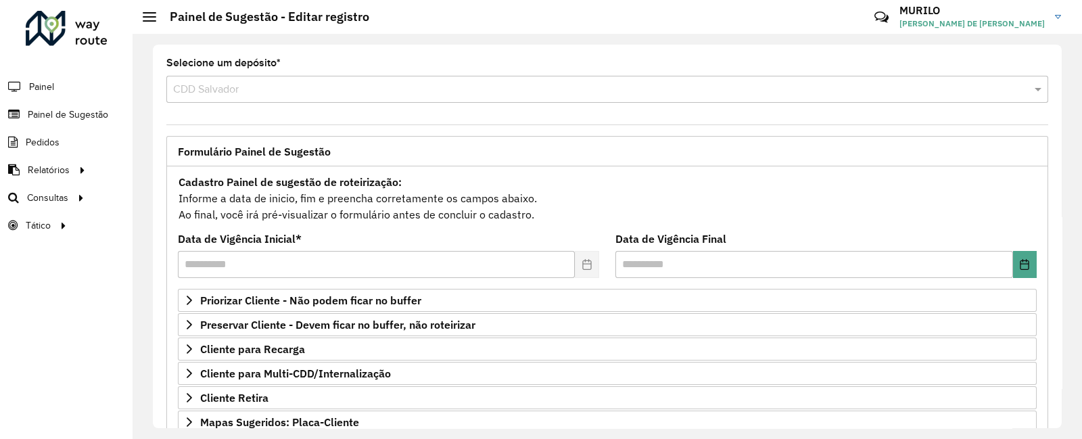
scroll to position [231, 0]
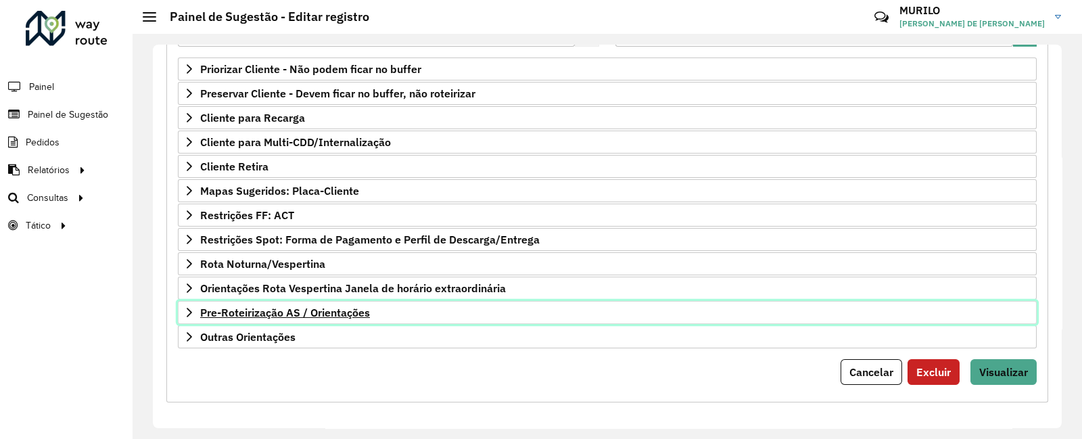
click at [323, 307] on span "Pre-Roteirização AS / Orientações" at bounding box center [285, 312] width 170 height 11
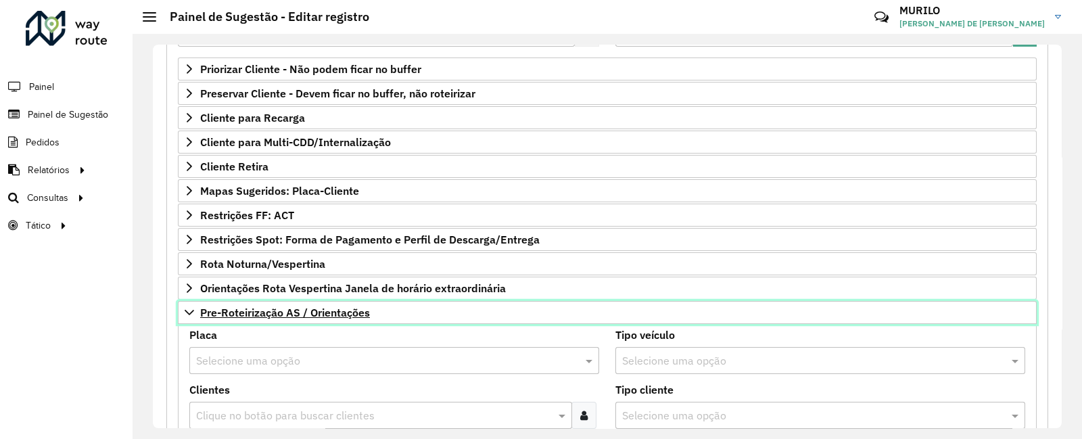
click at [318, 308] on span "Pre-Roteirização AS / Orientações" at bounding box center [285, 312] width 170 height 11
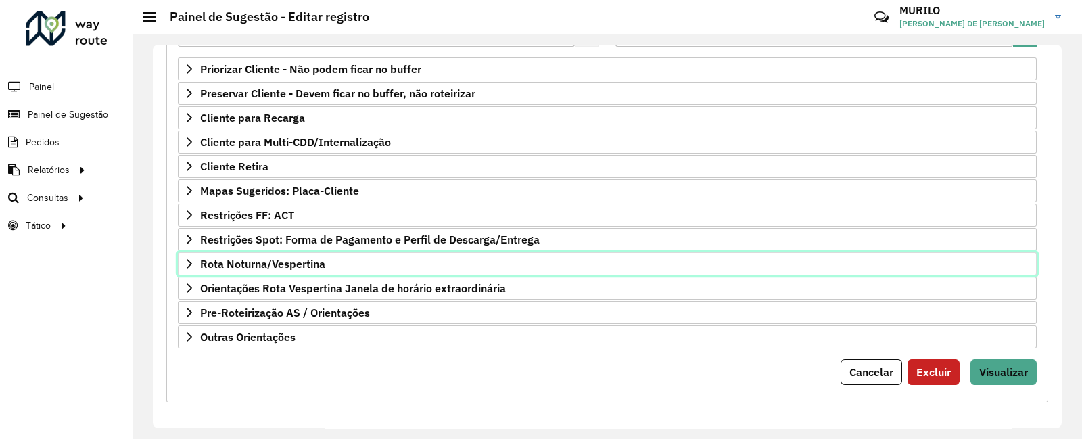
click at [345, 252] on link "Rota Noturna/Vespertina" at bounding box center [607, 263] width 858 height 23
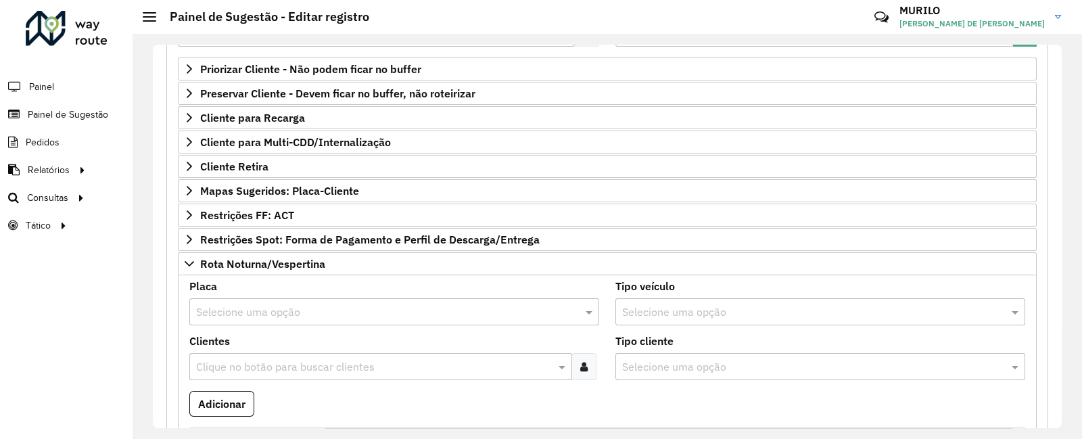
click at [586, 370] on div at bounding box center [583, 366] width 25 height 27
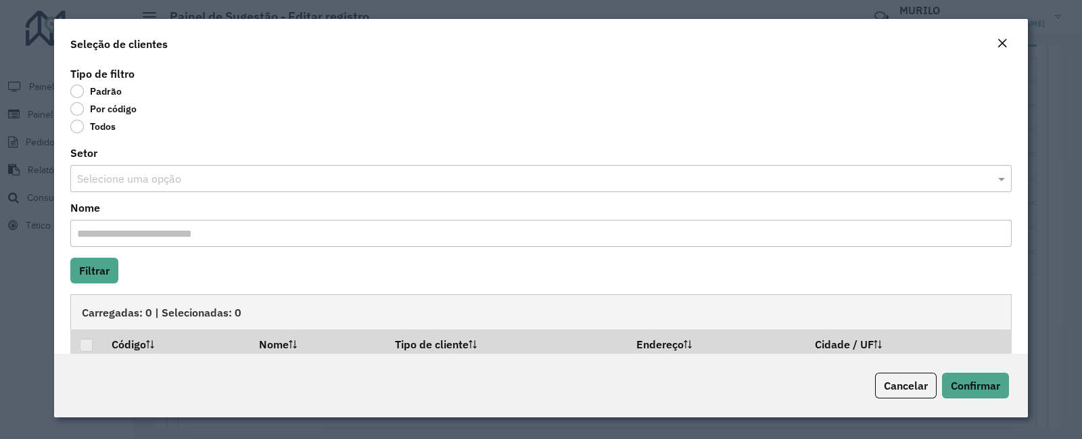
click at [98, 107] on label "Por código" at bounding box center [103, 109] width 66 height 14
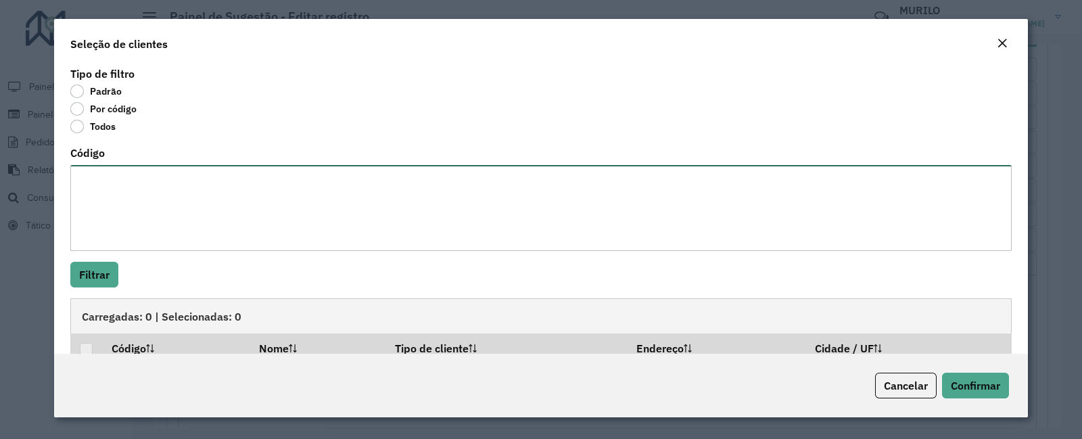
click at [132, 172] on textarea "Código" at bounding box center [540, 208] width 941 height 86
paste textarea "***** ***** ***** ***** ***** **** ***** ***** ***** ***** **** ***** *****"
type textarea "***** ***** ***** ***** ***** **** ***** ***** ***** ***** **** ***** *****"
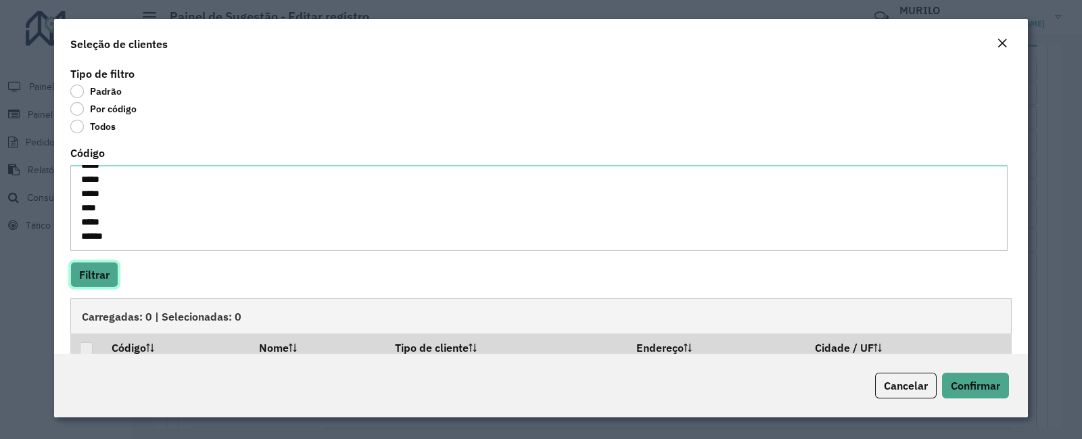
click at [74, 279] on button "Filtrar" at bounding box center [94, 275] width 48 height 26
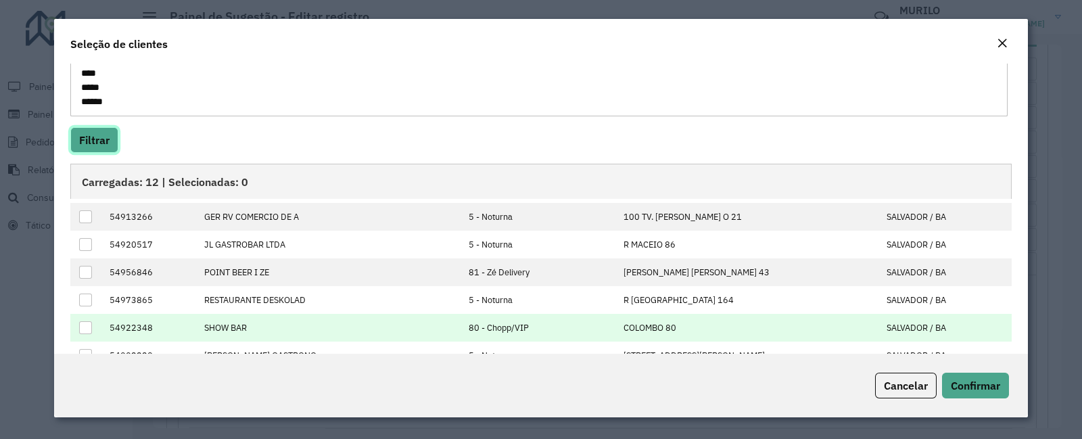
scroll to position [0, 0]
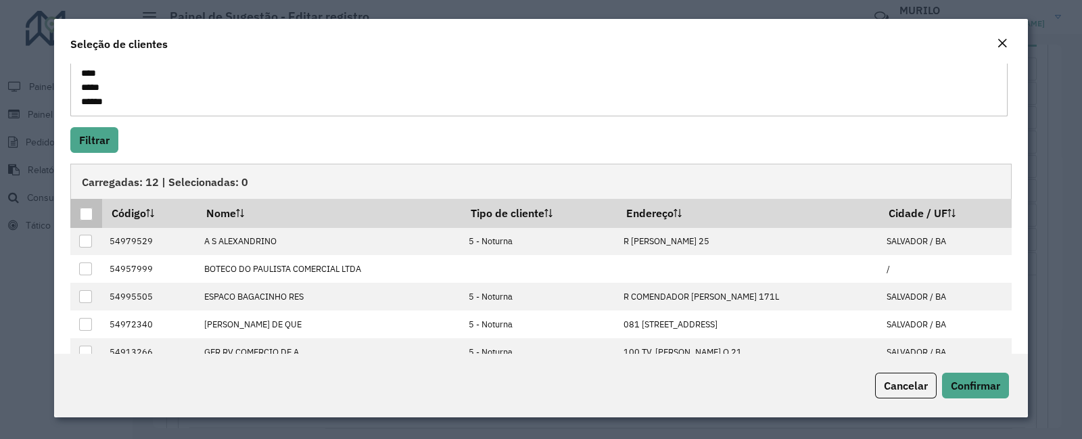
click at [80, 217] on div at bounding box center [86, 214] width 13 height 13
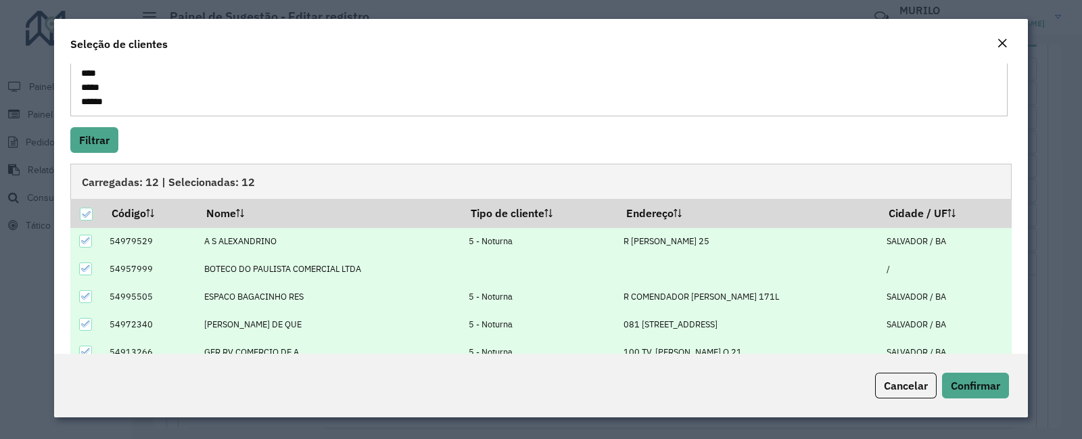
scroll to position [205, 0]
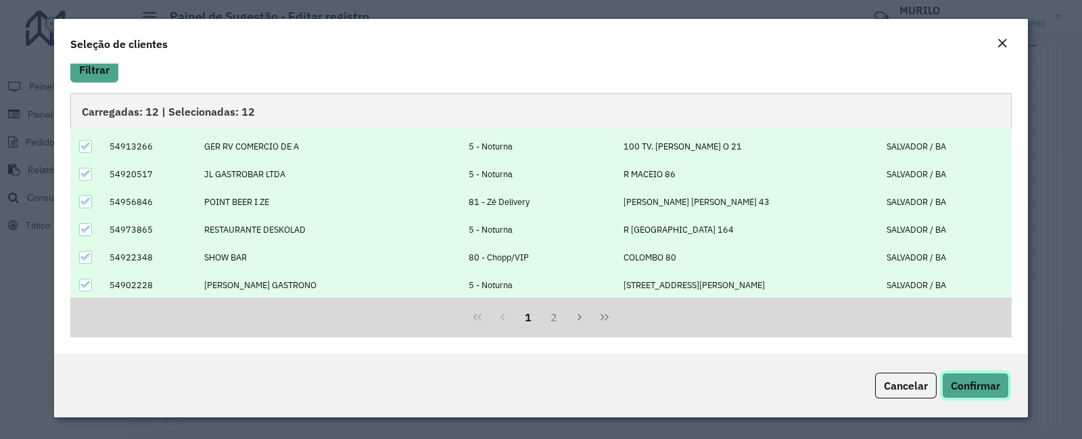
click at [970, 373] on button "Confirmar" at bounding box center [975, 385] width 67 height 26
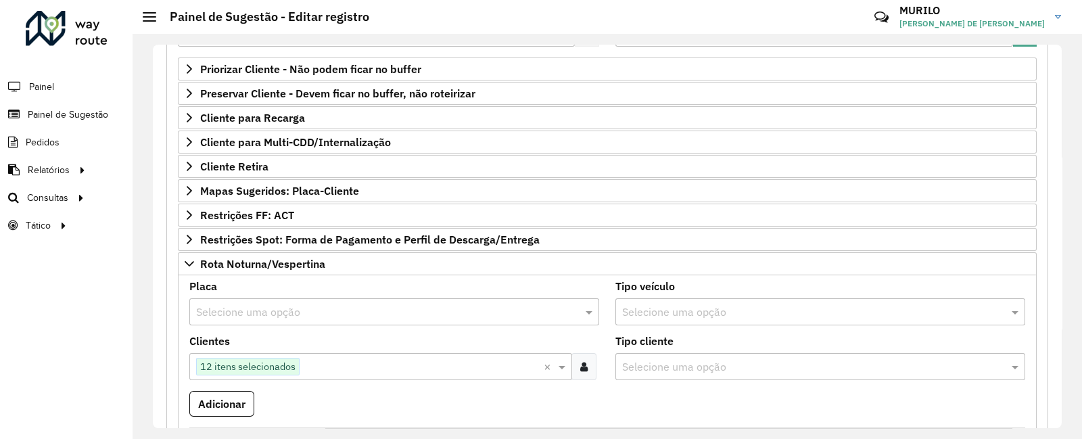
click at [452, 304] on input "text" at bounding box center [380, 312] width 369 height 16
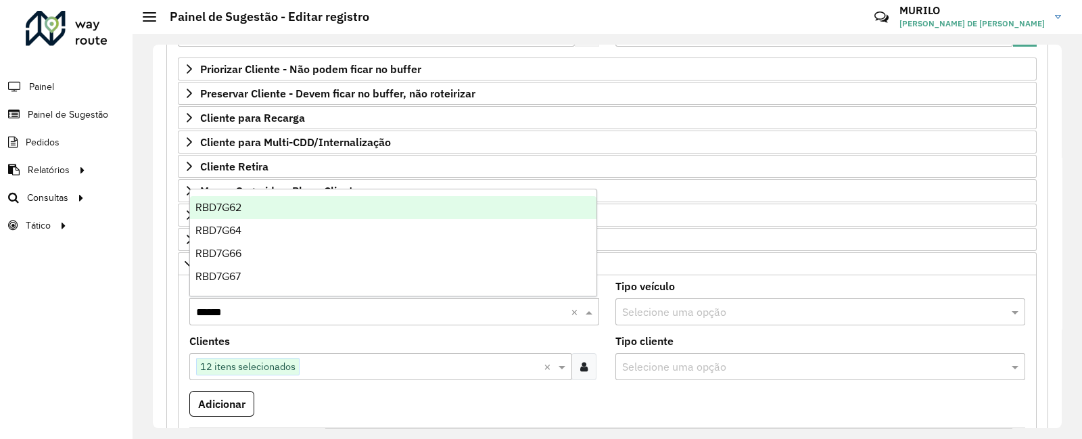
type input "*******"
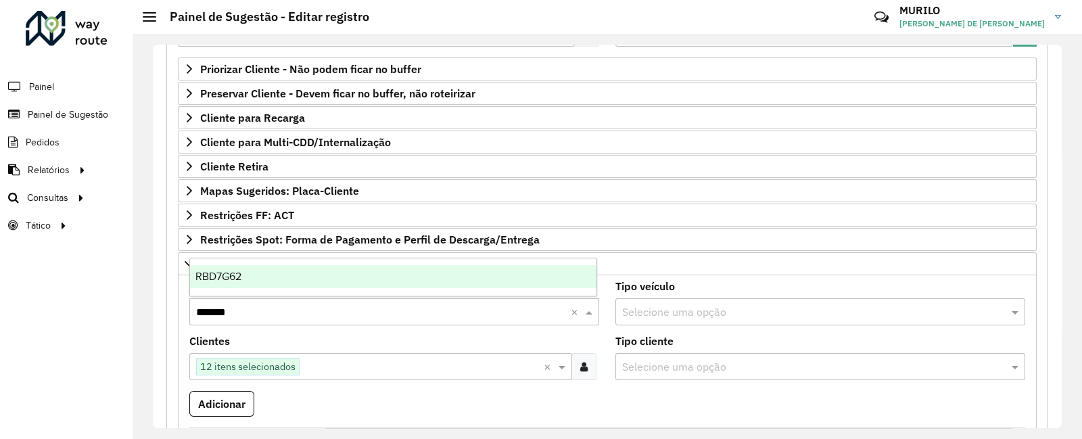
click at [463, 275] on div "RBD7G62" at bounding box center [393, 276] width 406 height 23
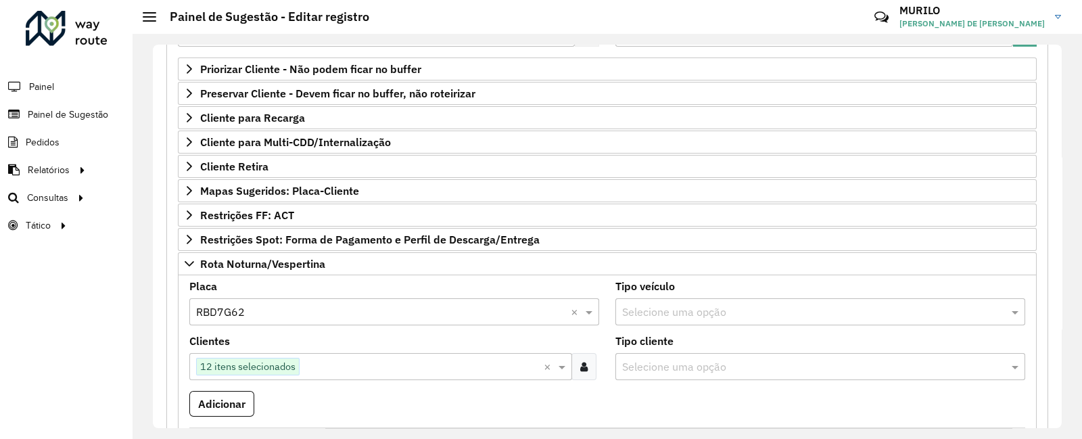
scroll to position [577, 0]
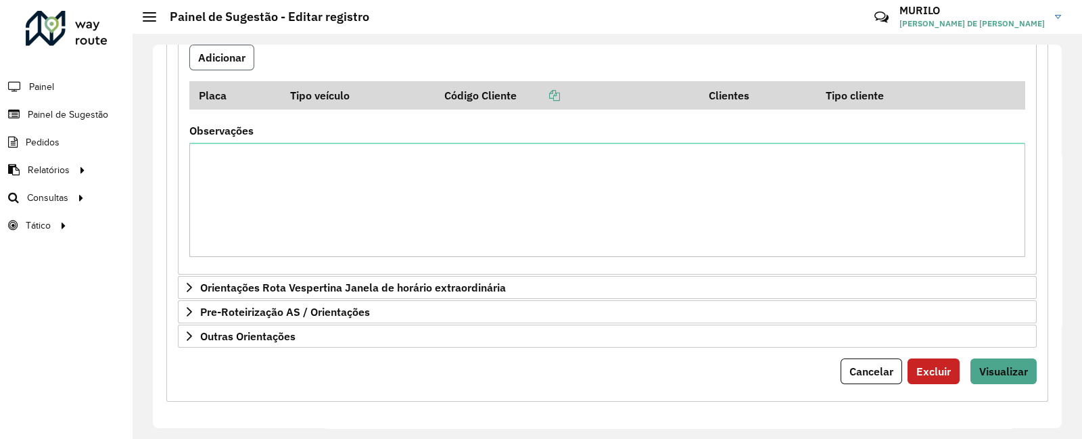
click at [238, 62] on button "Adicionar" at bounding box center [221, 58] width 65 height 26
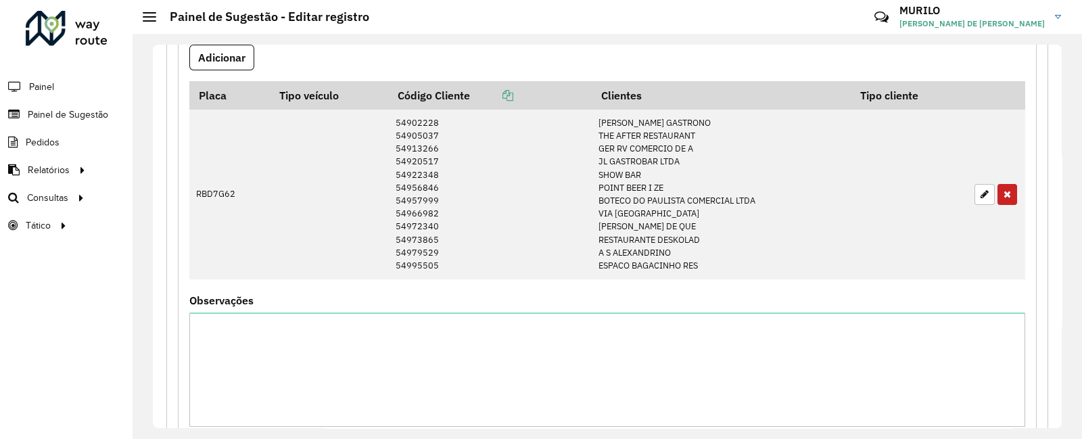
scroll to position [747, 0]
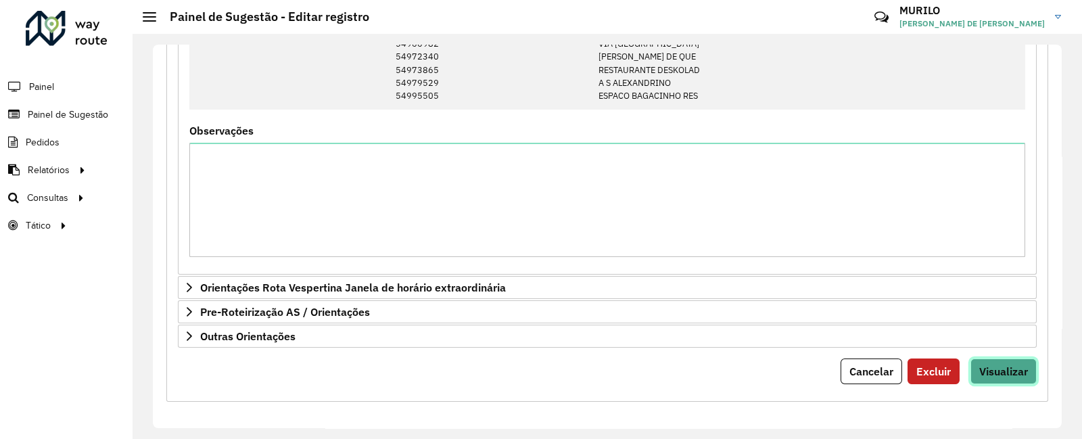
click at [1000, 364] on span "Visualizar" at bounding box center [1003, 371] width 49 height 14
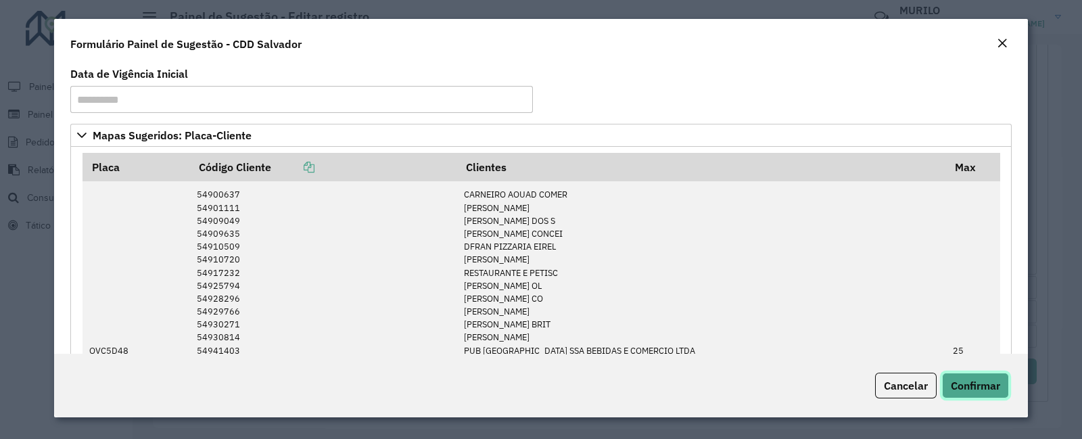
click at [973, 393] on button "Confirmar" at bounding box center [975, 385] width 67 height 26
